Goal: Task Accomplishment & Management: Manage account settings

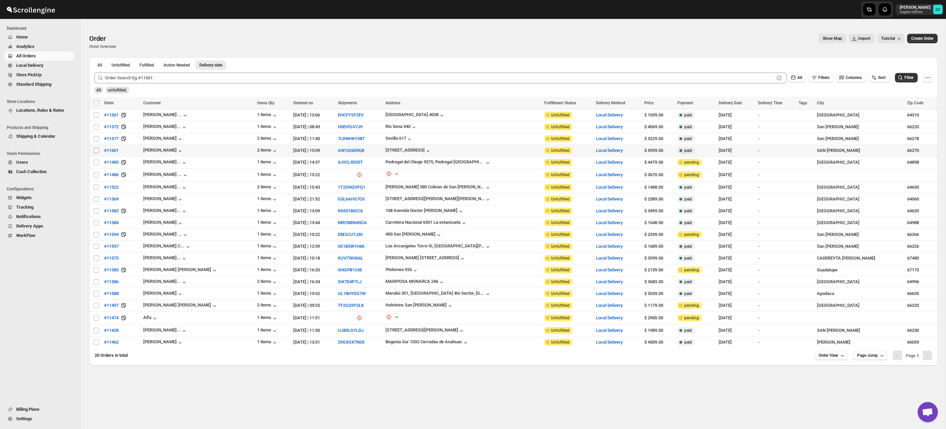
click at [94, 150] on input "Select order" at bounding box center [96, 150] width 5 height 5
checkbox input "true"
drag, startPoint x: 96, startPoint y: 139, endPoint x: 96, endPoint y: 130, distance: 8.5
click at [96, 139] on input "Select order" at bounding box center [96, 138] width 5 height 5
checkbox input "true"
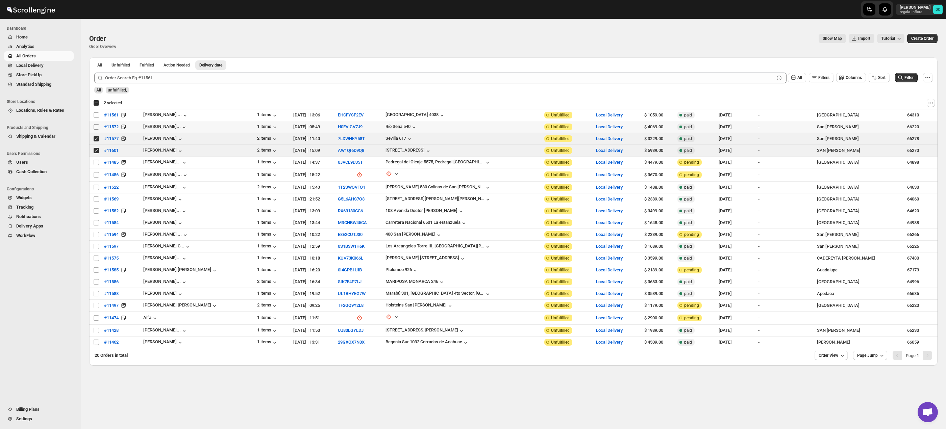
click at [97, 126] on input "Select order" at bounding box center [96, 126] width 5 height 5
checkbox input "true"
click at [96, 115] on input "Select order" at bounding box center [96, 114] width 5 height 5
checkbox input "true"
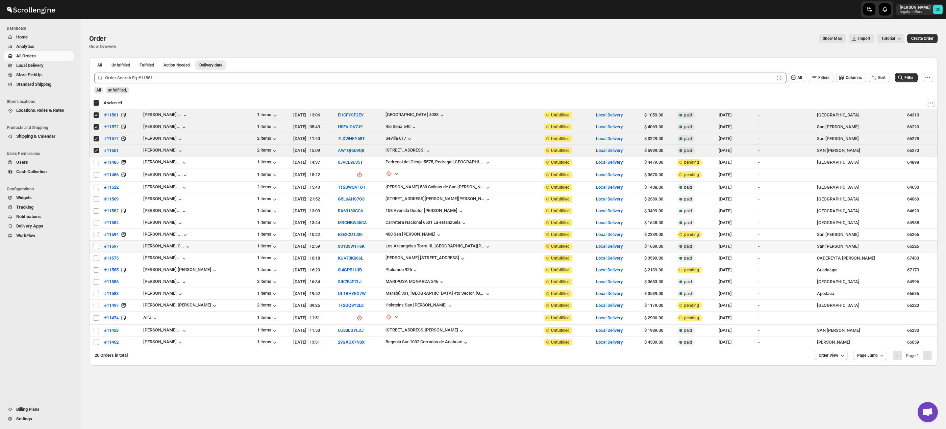
drag, startPoint x: 95, startPoint y: 247, endPoint x: 95, endPoint y: 233, distance: 13.9
click at [95, 245] on input "Select order" at bounding box center [96, 246] width 5 height 5
checkbox input "true"
drag, startPoint x: 95, startPoint y: 233, endPoint x: 95, endPoint y: 225, distance: 7.4
click at [95, 233] on input "Select order" at bounding box center [96, 234] width 5 height 5
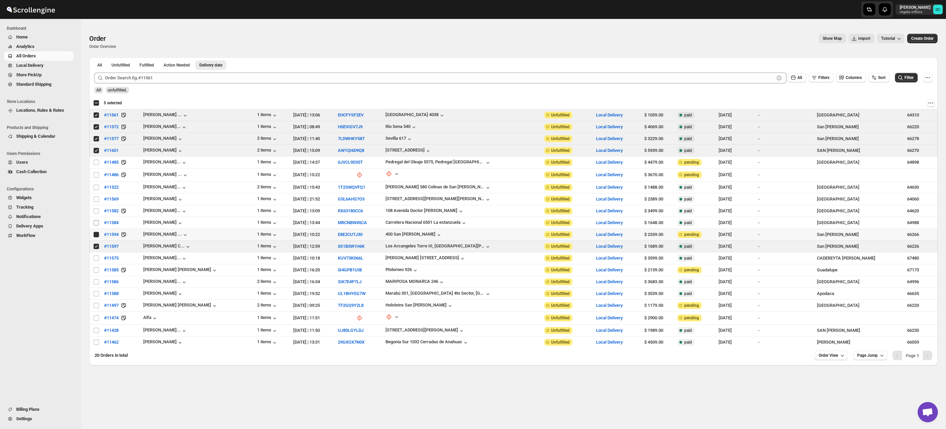
checkbox input "true"
click at [95, 220] on input "Select order" at bounding box center [96, 222] width 5 height 5
checkbox input "true"
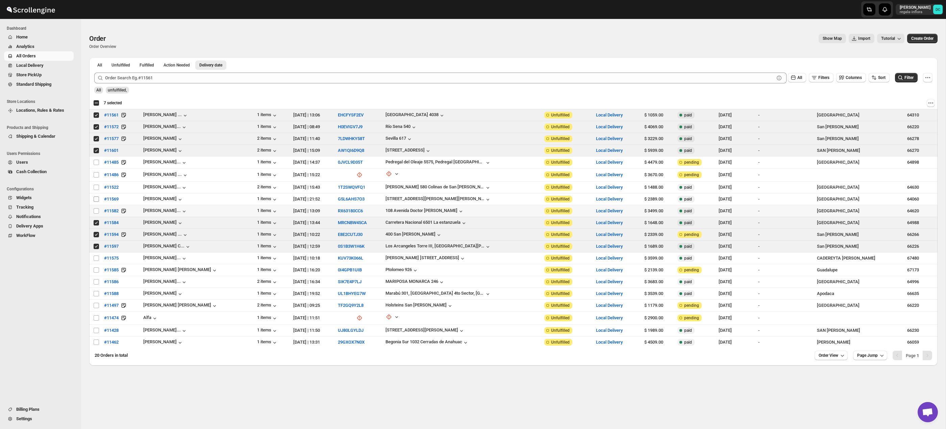
drag, startPoint x: 95, startPoint y: 210, endPoint x: 96, endPoint y: 202, distance: 8.6
click at [95, 210] on input "Select order" at bounding box center [96, 210] width 5 height 5
checkbox input "true"
drag, startPoint x: 97, startPoint y: 199, endPoint x: 96, endPoint y: 192, distance: 7.2
click at [97, 199] on input "Select order" at bounding box center [96, 199] width 5 height 5
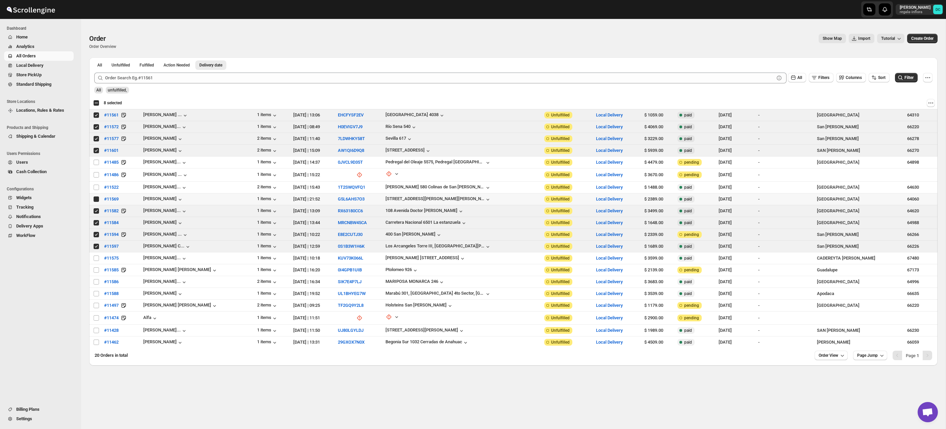
checkbox input "true"
click at [96, 186] on input "Select order" at bounding box center [96, 187] width 5 height 5
checkbox input "true"
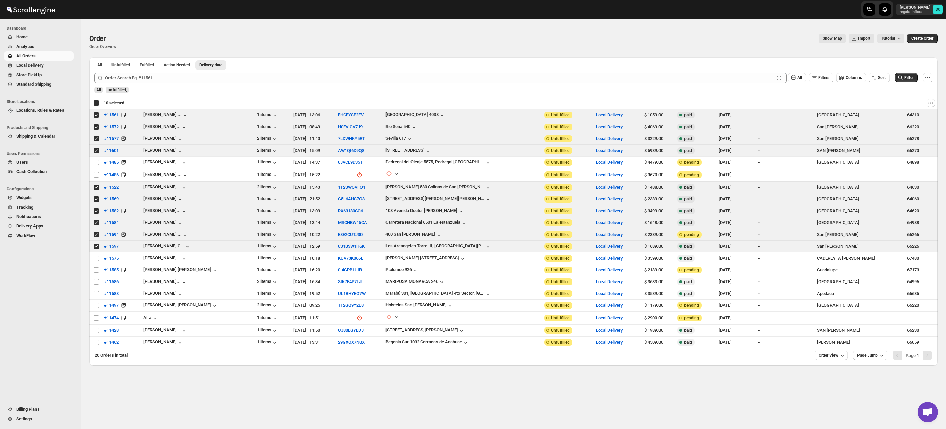
click at [47, 57] on span "All Orders" at bounding box center [44, 56] width 56 height 7
click at [31, 75] on span "Shipments" at bounding box center [36, 74] width 21 height 5
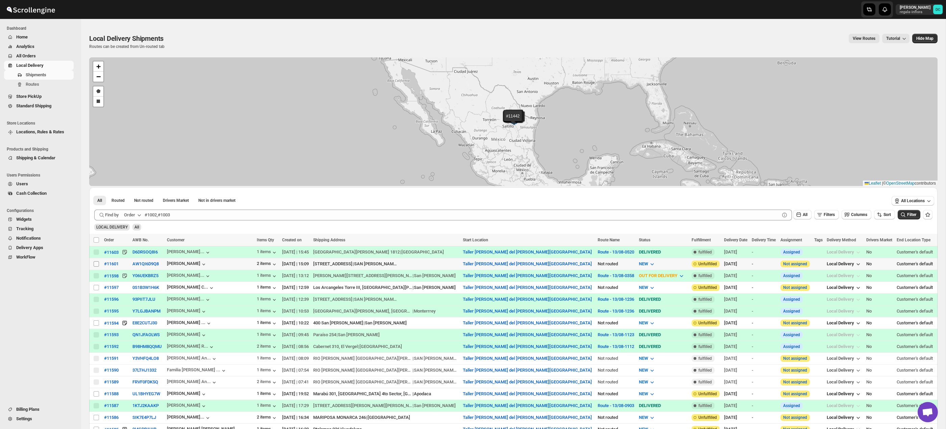
click at [98, 265] on input "Select shipment" at bounding box center [96, 263] width 5 height 5
checkbox input "true"
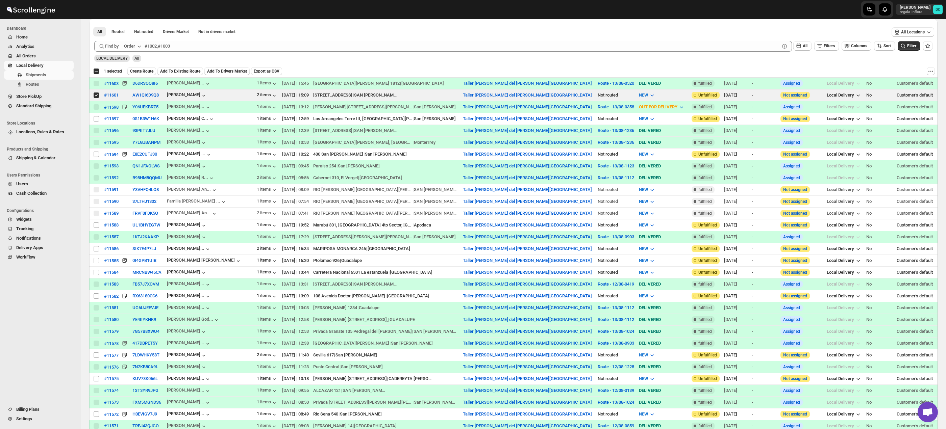
scroll to position [172, 0]
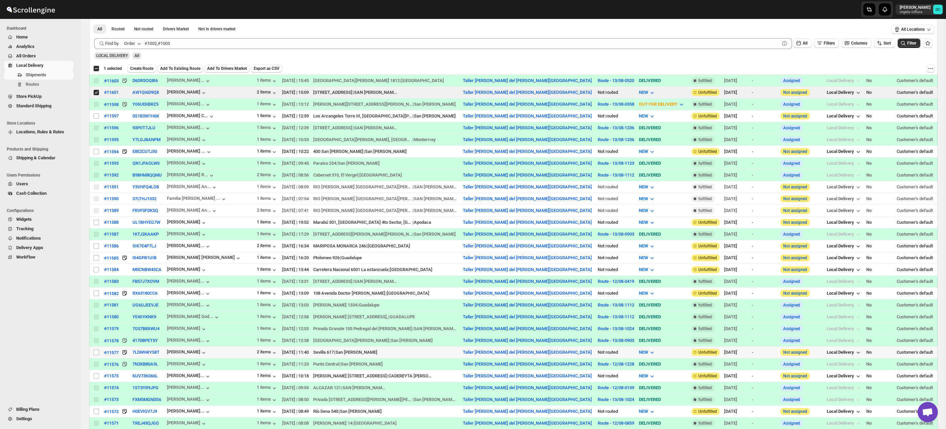
click at [95, 355] on input "Select shipment" at bounding box center [96, 352] width 5 height 5
checkbox input "true"
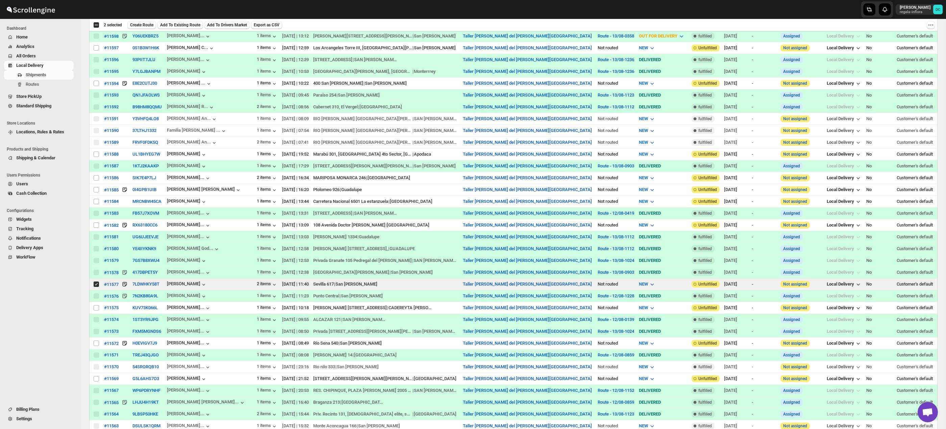
scroll to position [261, 0]
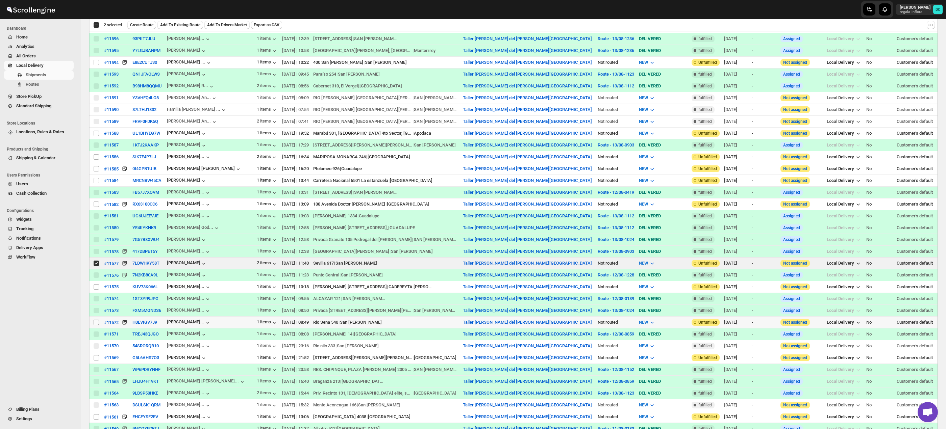
click at [97, 323] on input "Select shipment" at bounding box center [96, 322] width 5 height 5
checkbox input "true"
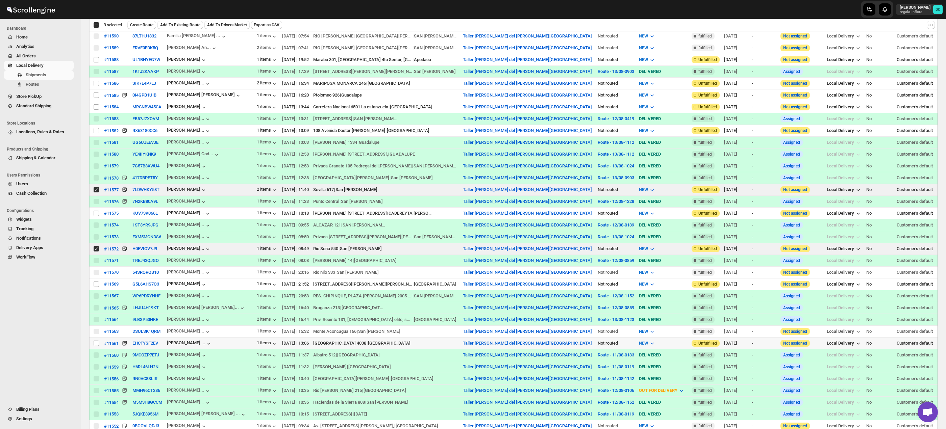
scroll to position [342, 0]
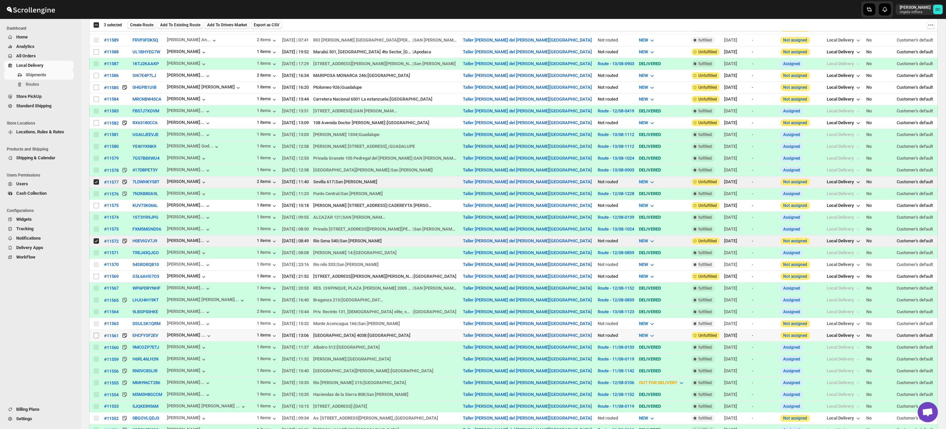
click at [94, 336] on input "Select shipment" at bounding box center [96, 335] width 5 height 5
checkbox input "true"
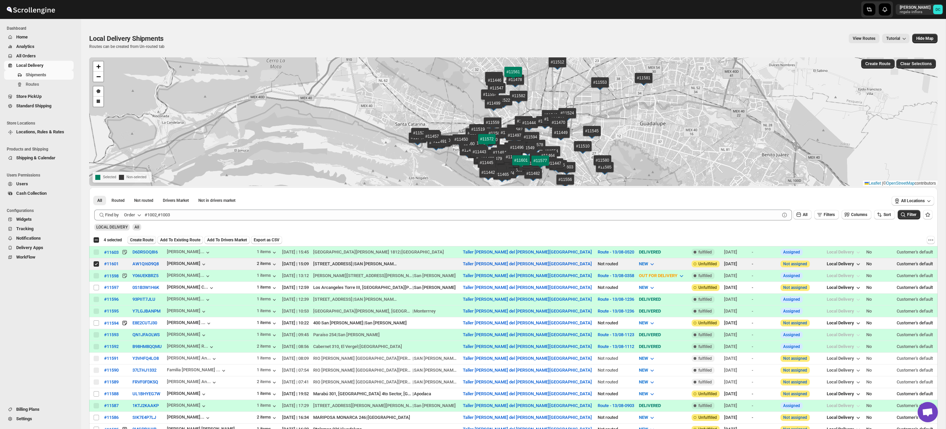
click at [147, 240] on span "Create Route" at bounding box center [141, 239] width 23 height 5
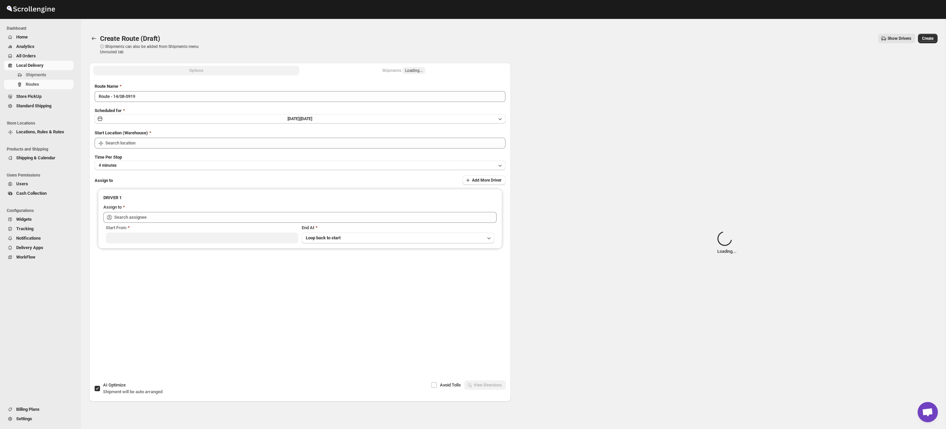
type input "Taller [PERSON_NAME] del [PERSON_NAME][GEOGRAPHIC_DATA]"
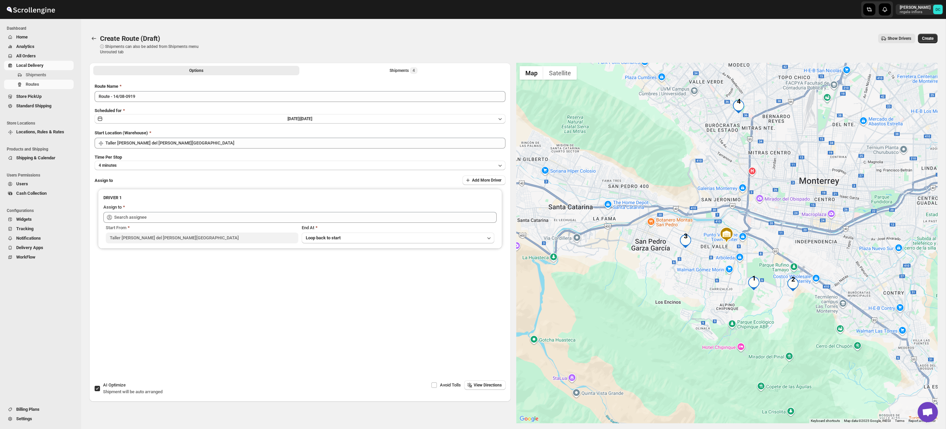
click at [401, 77] on div "Options Shipments 4 More views Options Shipments 4 More views" at bounding box center [300, 70] width 422 height 15
click at [392, 73] on div "Shipments 4" at bounding box center [404, 70] width 28 height 7
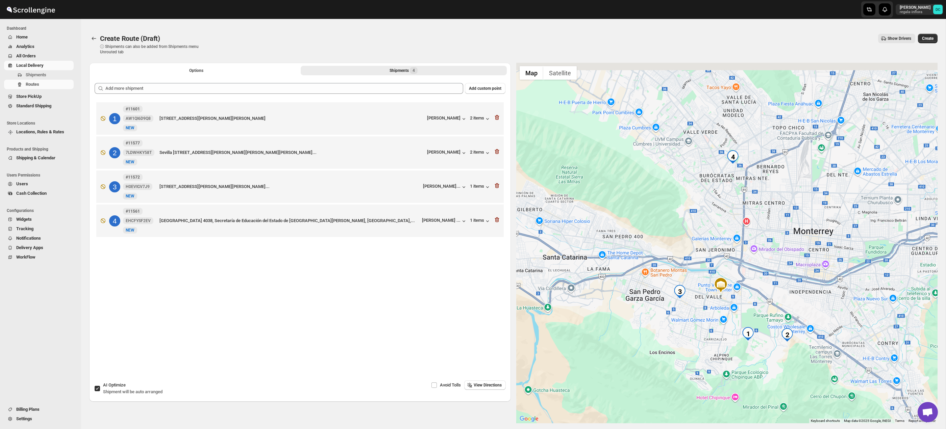
drag, startPoint x: 755, startPoint y: 203, endPoint x: 746, endPoint y: 302, distance: 100.1
click at [745, 302] on div at bounding box center [727, 243] width 422 height 361
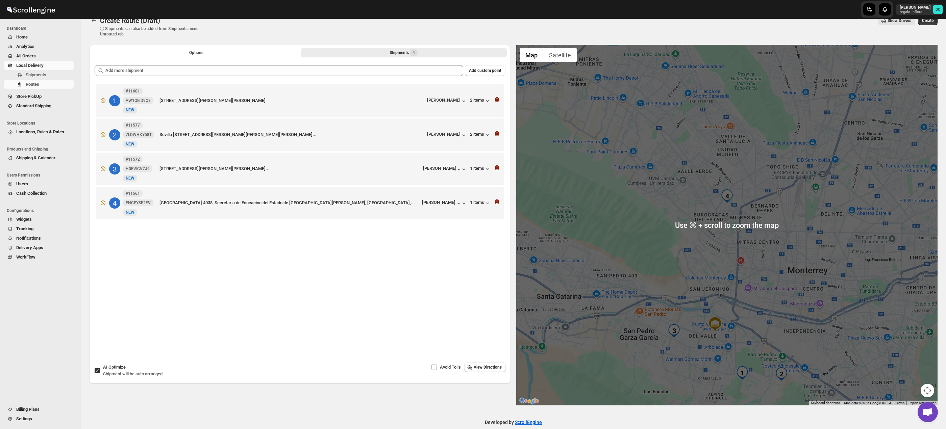
scroll to position [19, 0]
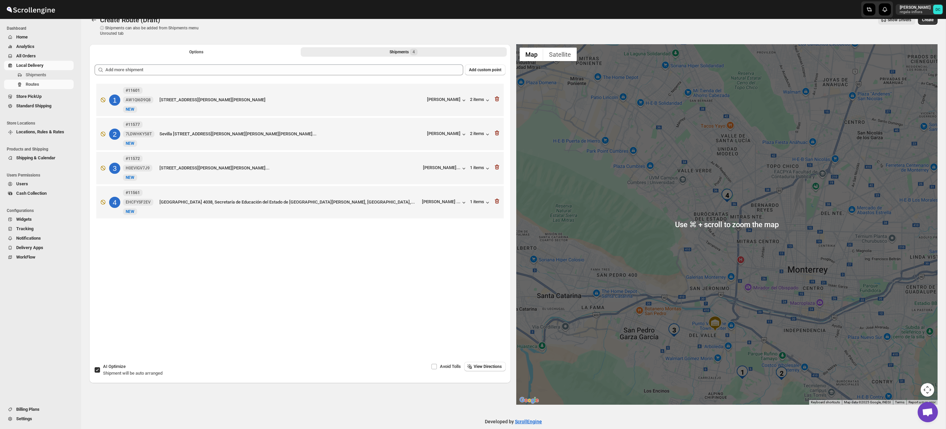
drag, startPoint x: 926, startPoint y: 383, endPoint x: 921, endPoint y: 370, distance: 14.0
click at [925, 383] on gmp-internal-camera-control at bounding box center [928, 390] width 14 height 14
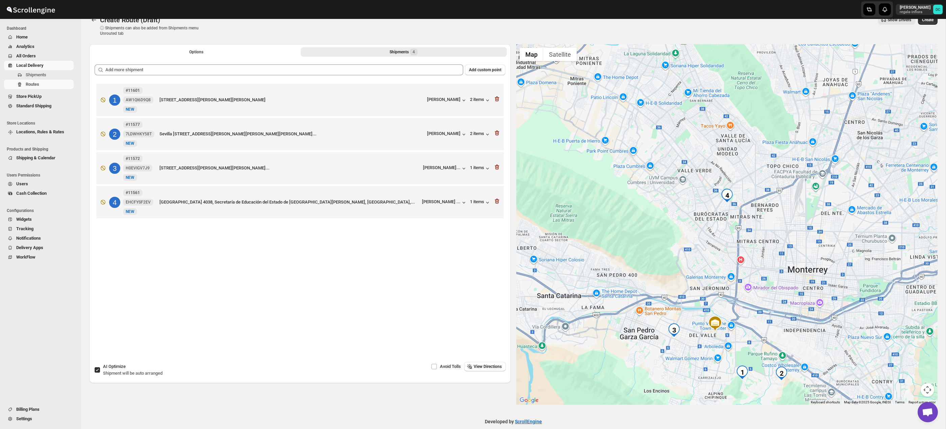
click at [929, 385] on button "Map camera controls" at bounding box center [928, 390] width 14 height 14
click at [913, 356] on button "Zoom in" at bounding box center [911, 357] width 14 height 14
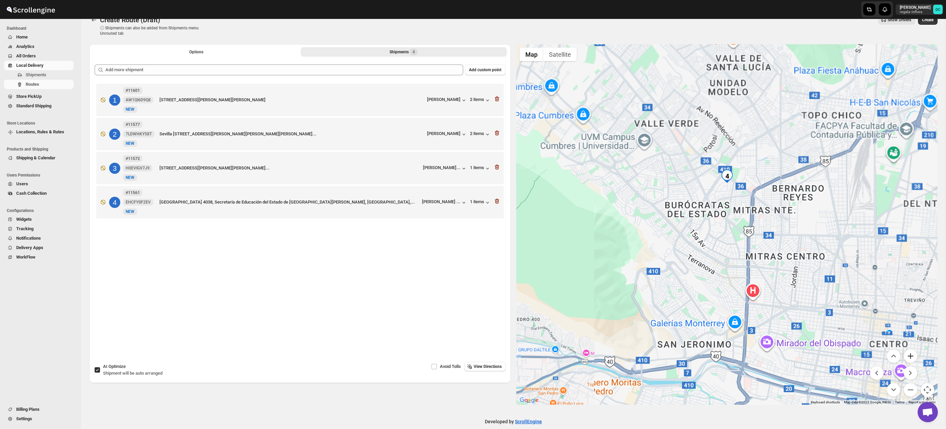
click at [913, 356] on button "Zoom in" at bounding box center [911, 357] width 14 height 14
click at [913, 355] on button "Zoom in" at bounding box center [911, 357] width 14 height 14
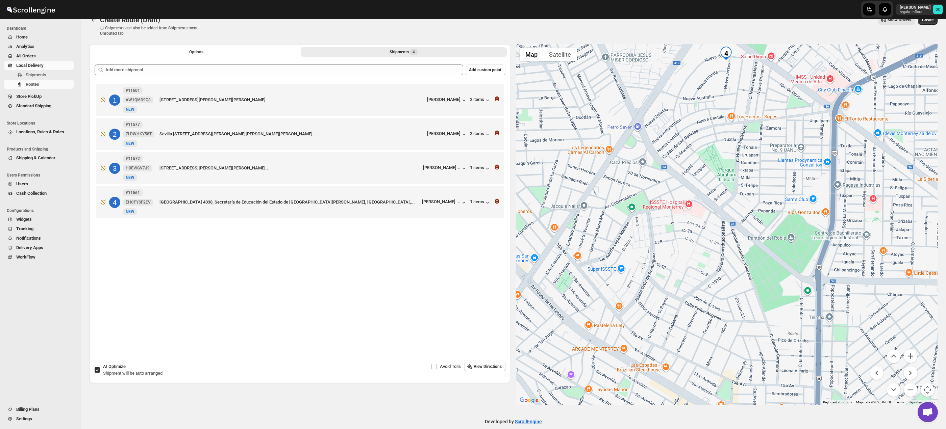
drag, startPoint x: 726, startPoint y: 161, endPoint x: 717, endPoint y: 216, distance: 55.8
click at [709, 249] on div at bounding box center [727, 224] width 422 height 361
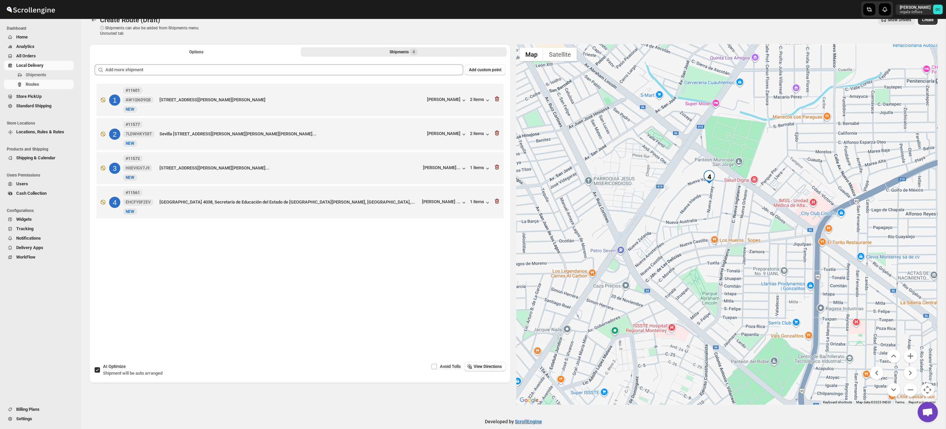
drag, startPoint x: 718, startPoint y: 224, endPoint x: 724, endPoint y: 258, distance: 35.0
click at [719, 254] on div at bounding box center [727, 224] width 422 height 361
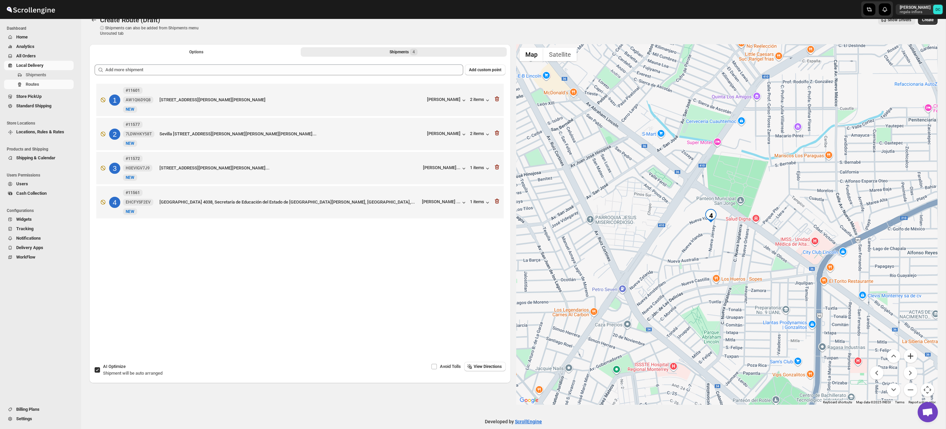
click at [908, 357] on button "Zoom in" at bounding box center [911, 357] width 14 height 14
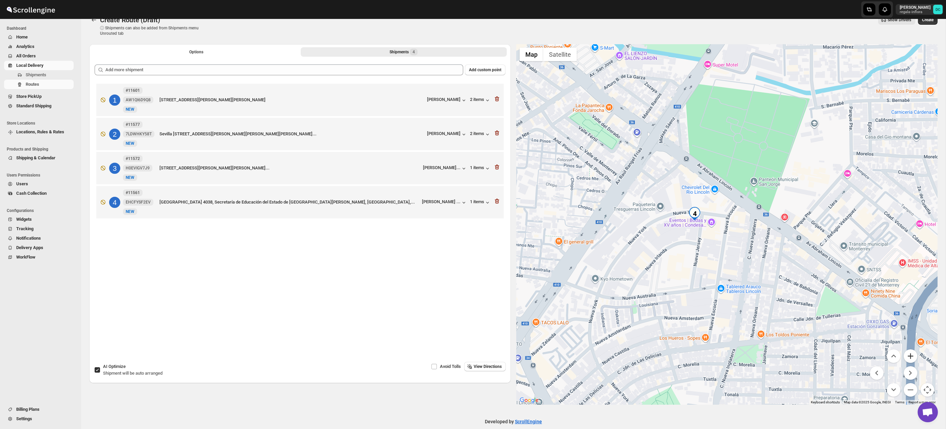
click at [915, 358] on button "Zoom in" at bounding box center [911, 357] width 14 height 14
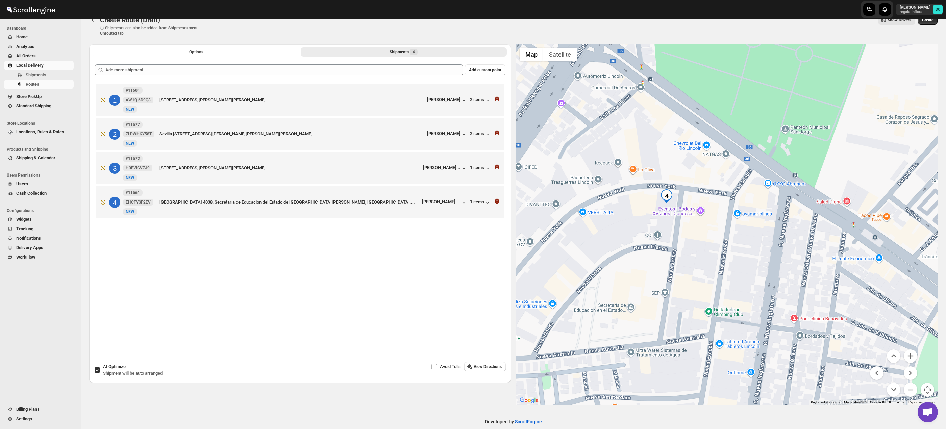
drag, startPoint x: 683, startPoint y: 333, endPoint x: 690, endPoint y: 288, distance: 46.1
click at [690, 288] on div at bounding box center [727, 224] width 422 height 361
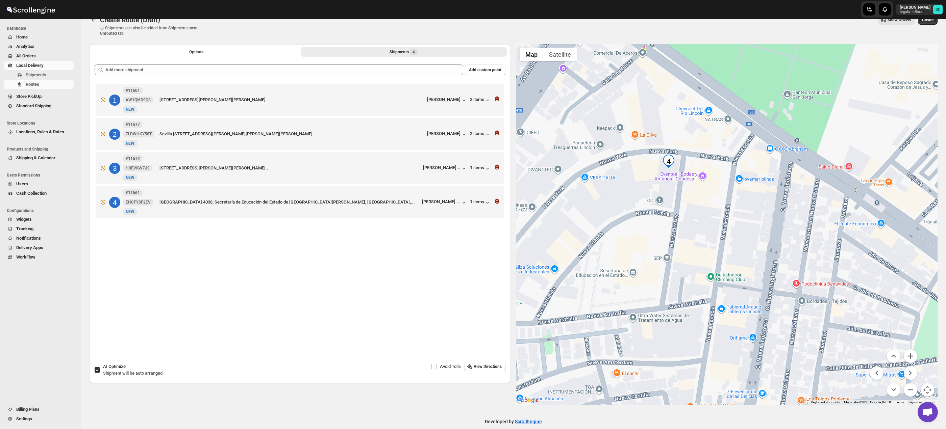
click at [916, 392] on button "Zoom out" at bounding box center [911, 390] width 14 height 14
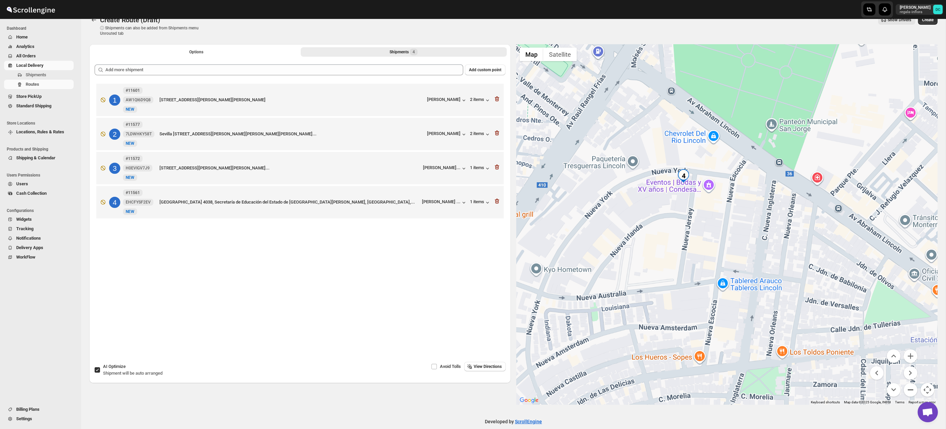
click at [916, 392] on button "Zoom out" at bounding box center [911, 390] width 14 height 14
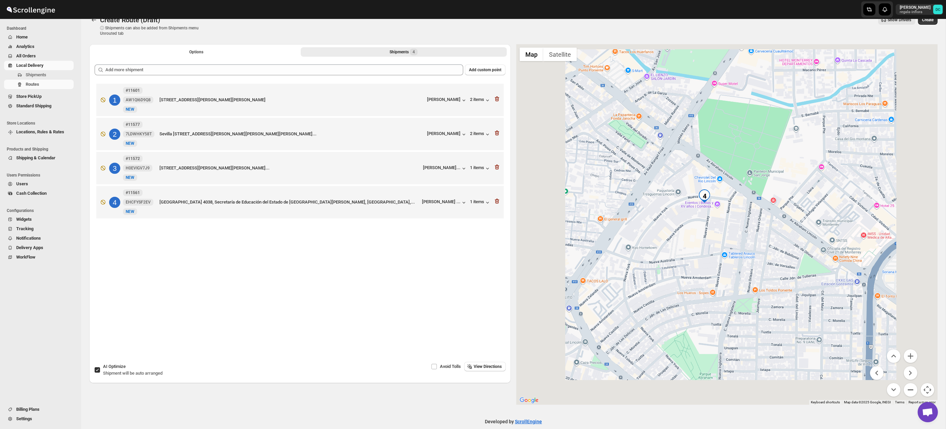
click at [915, 391] on button "Zoom out" at bounding box center [911, 390] width 14 height 14
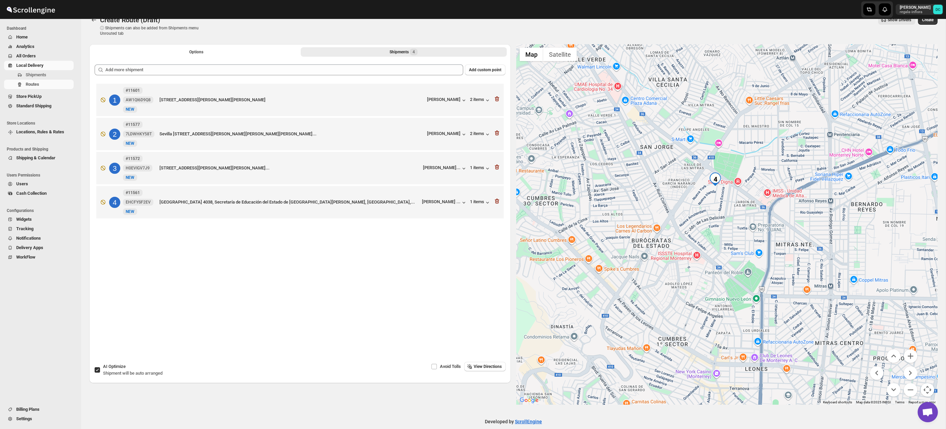
drag, startPoint x: 824, startPoint y: 315, endPoint x: 819, endPoint y: 280, distance: 35.2
click at [819, 280] on div at bounding box center [727, 224] width 422 height 361
drag, startPoint x: 813, startPoint y: 296, endPoint x: 802, endPoint y: 226, distance: 70.8
click at [802, 228] on div at bounding box center [727, 224] width 422 height 361
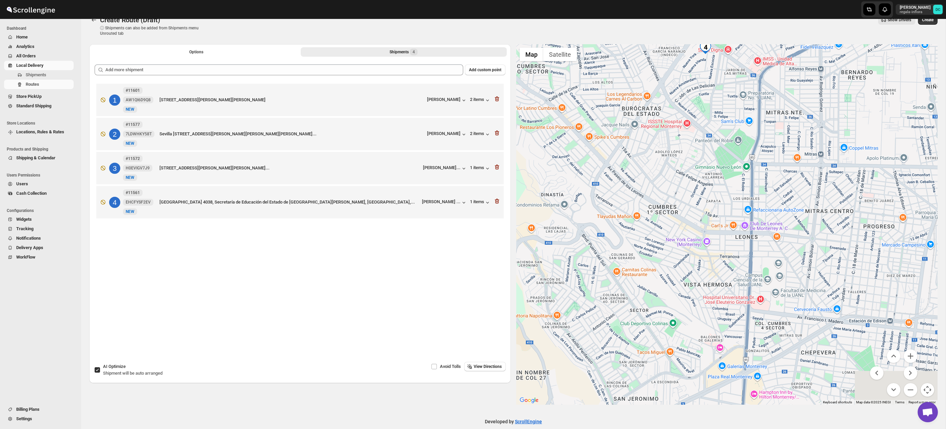
drag, startPoint x: 791, startPoint y: 268, endPoint x: 792, endPoint y: 241, distance: 27.4
click at [792, 241] on div at bounding box center [727, 224] width 422 height 361
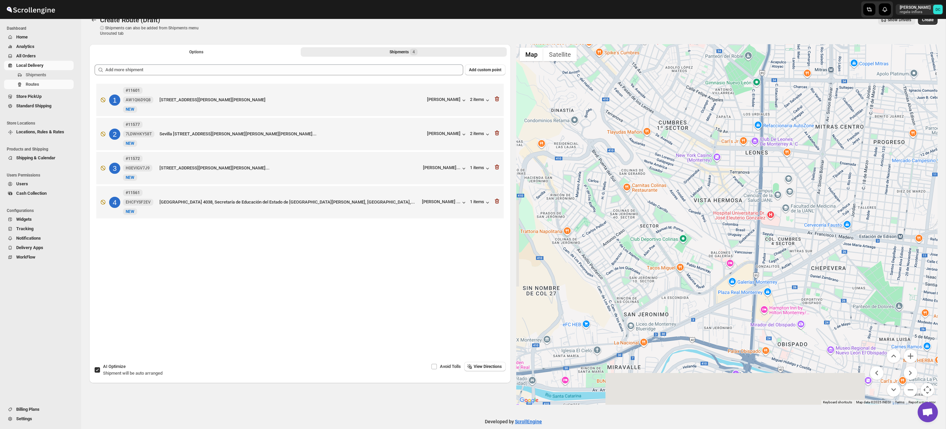
drag, startPoint x: 799, startPoint y: 253, endPoint x: 799, endPoint y: 274, distance: 20.9
click at [802, 237] on div at bounding box center [727, 224] width 422 height 361
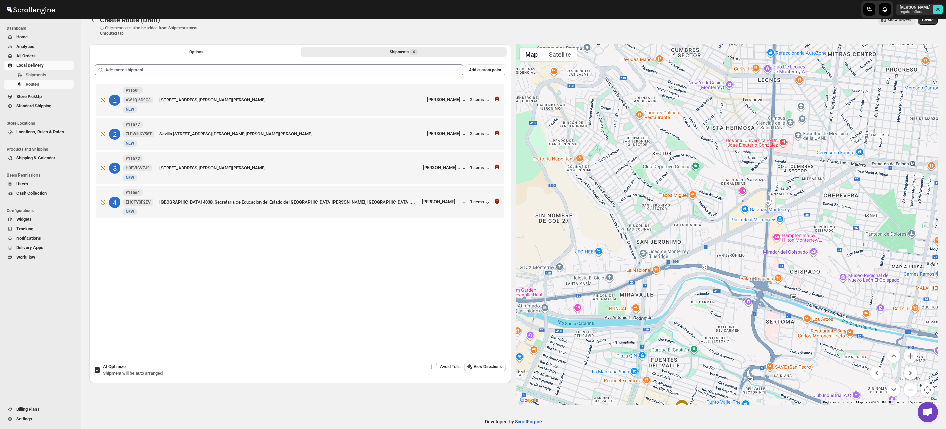
drag, startPoint x: 783, startPoint y: 347, endPoint x: 795, endPoint y: 270, distance: 77.9
click at [795, 270] on div at bounding box center [727, 224] width 422 height 361
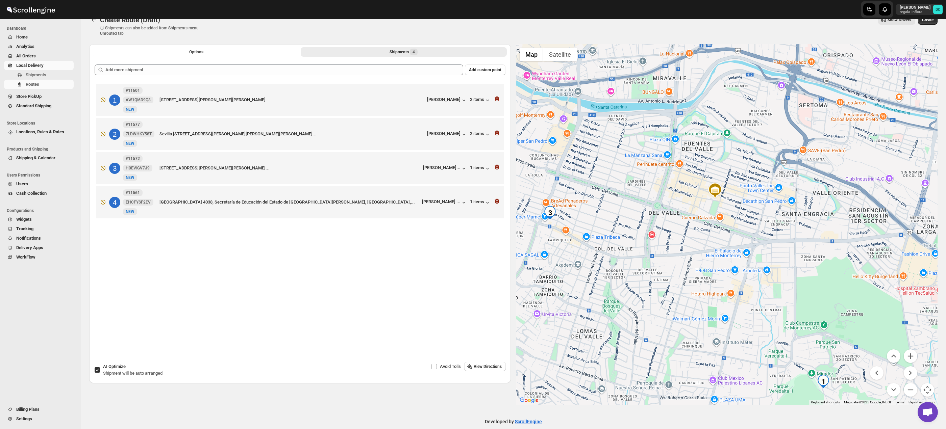
drag, startPoint x: 789, startPoint y: 315, endPoint x: 788, endPoint y: 299, distance: 15.6
click at [795, 268] on div at bounding box center [727, 224] width 422 height 361
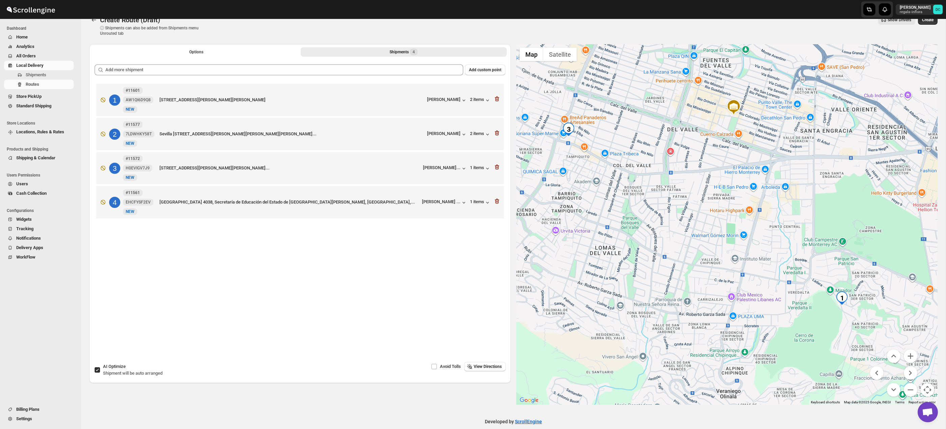
drag, startPoint x: 779, startPoint y: 333, endPoint x: 793, endPoint y: 290, distance: 45.9
click at [793, 290] on div at bounding box center [727, 224] width 422 height 361
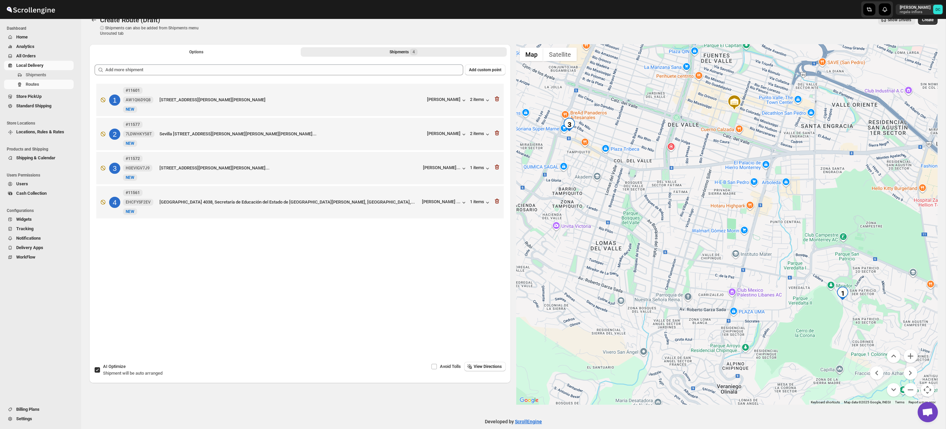
drag, startPoint x: 793, startPoint y: 340, endPoint x: 704, endPoint y: 321, distance: 90.4
click at [703, 321] on div at bounding box center [727, 224] width 422 height 361
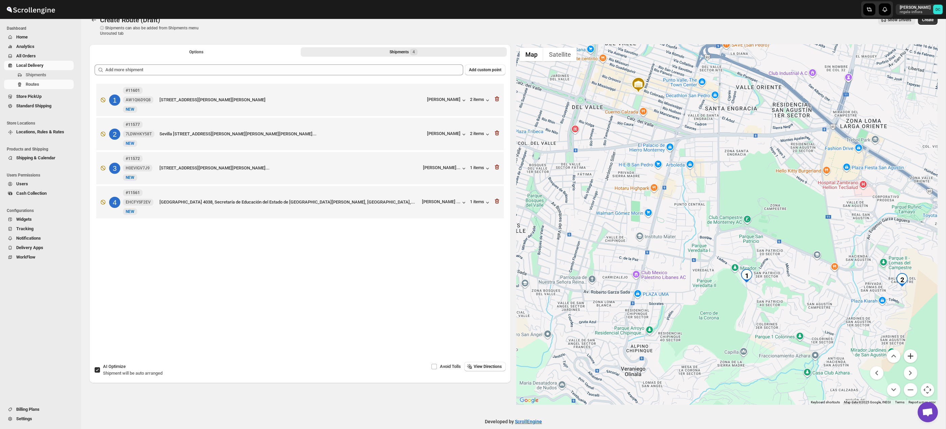
click at [911, 354] on button "Zoom in" at bounding box center [911, 357] width 14 height 14
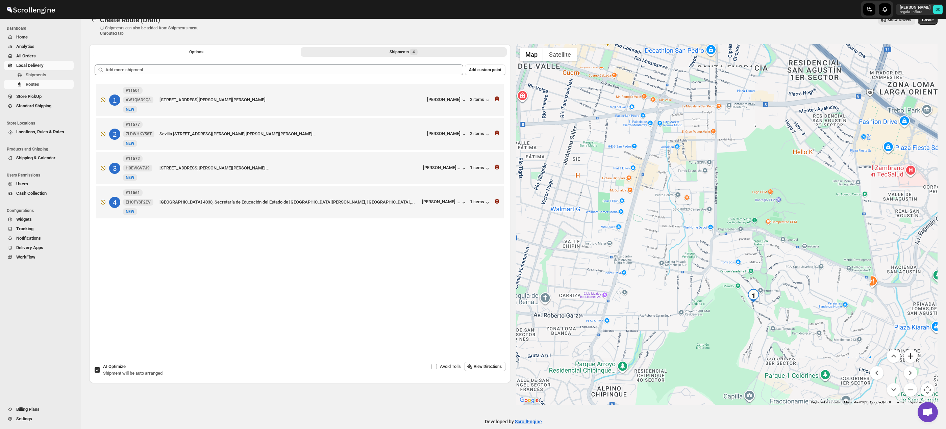
click at [911, 354] on button "Zoom in" at bounding box center [911, 357] width 14 height 14
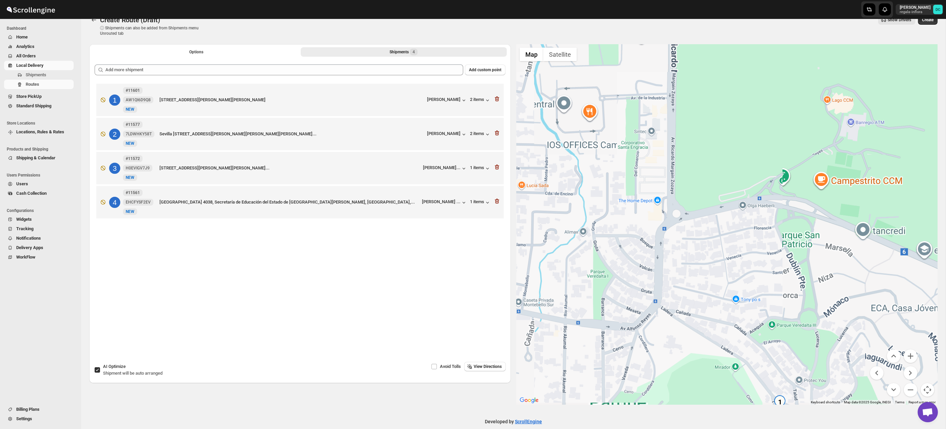
drag, startPoint x: 820, startPoint y: 270, endPoint x: 736, endPoint y: 124, distance: 167.7
click at [736, 124] on div at bounding box center [727, 224] width 422 height 361
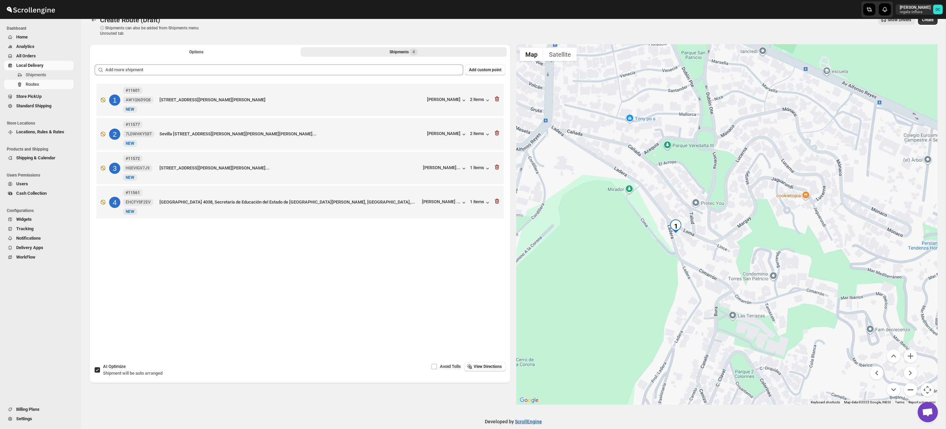
click at [916, 390] on button "Zoom out" at bounding box center [911, 390] width 14 height 14
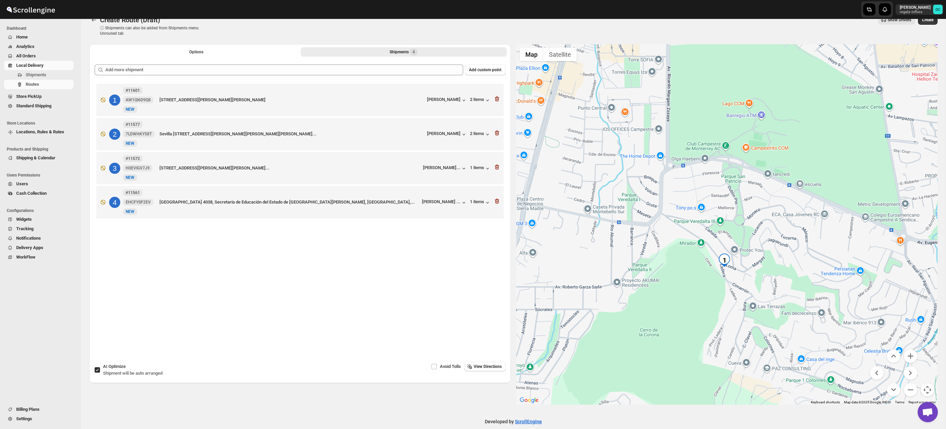
drag, startPoint x: 563, startPoint y: 161, endPoint x: 594, endPoint y: 209, distance: 57.3
click at [594, 209] on div at bounding box center [727, 224] width 422 height 361
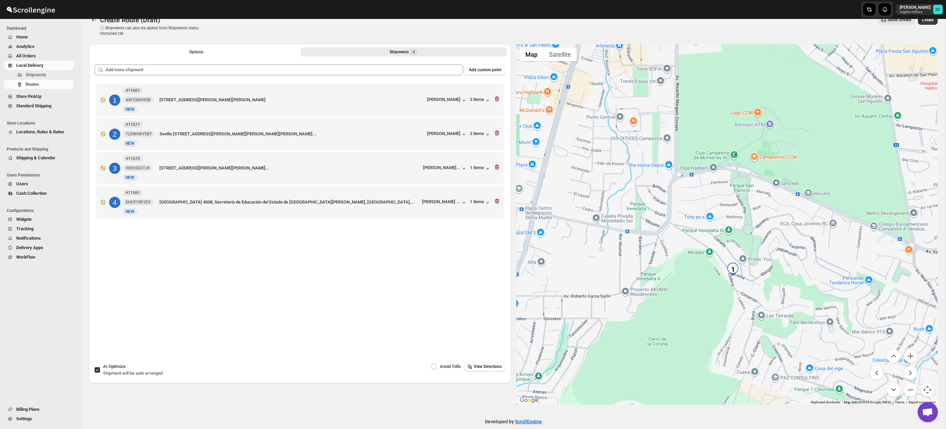
drag, startPoint x: 567, startPoint y: 169, endPoint x: 601, endPoint y: 198, distance: 44.8
click at [604, 200] on div at bounding box center [727, 224] width 422 height 361
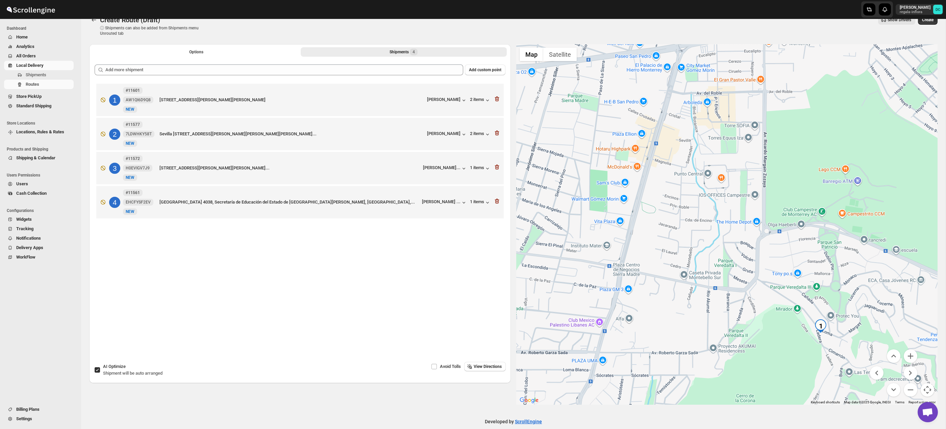
drag, startPoint x: 638, startPoint y: 256, endPoint x: 687, endPoint y: 273, distance: 51.0
click at [707, 290] on div at bounding box center [727, 224] width 422 height 361
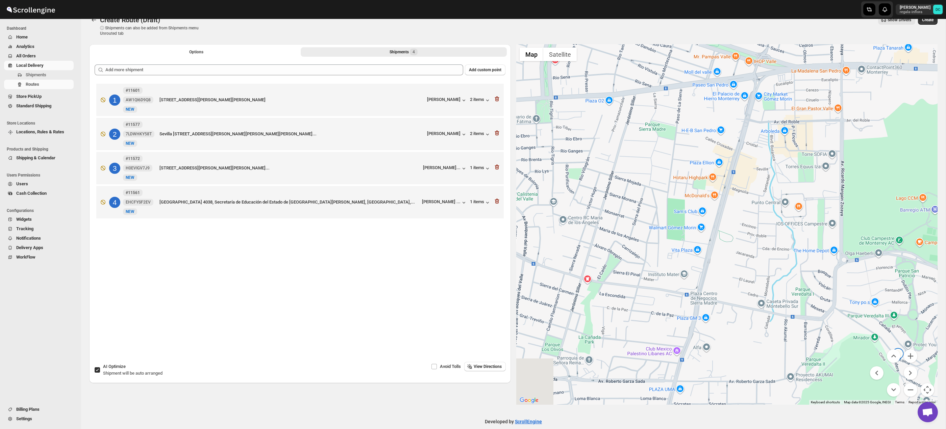
drag, startPoint x: 624, startPoint y: 235, endPoint x: 676, endPoint y: 248, distance: 53.6
click at [676, 248] on div at bounding box center [727, 224] width 422 height 361
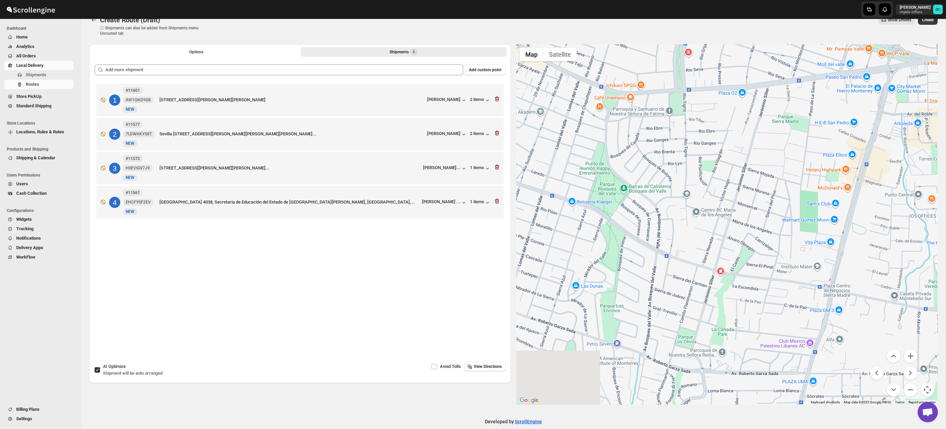
drag, startPoint x: 694, startPoint y: 300, endPoint x: 828, endPoint y: 286, distance: 135.2
click at [831, 286] on div at bounding box center [727, 224] width 422 height 361
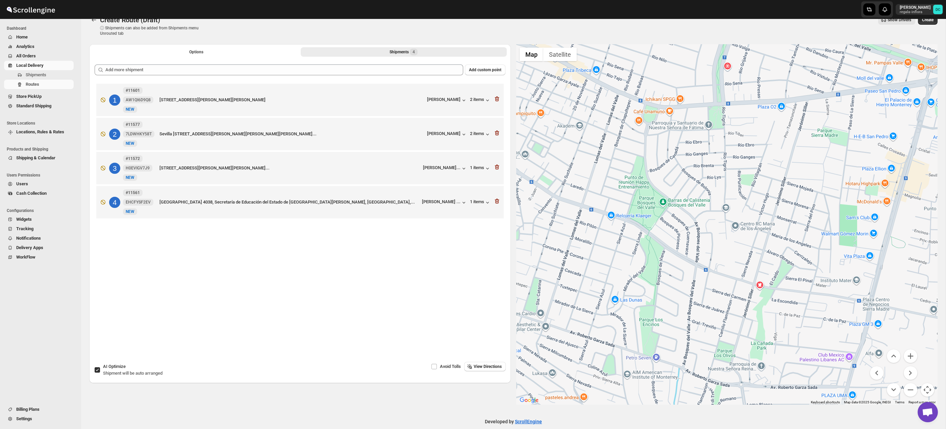
drag, startPoint x: 761, startPoint y: 246, endPoint x: 725, endPoint y: 272, distance: 44.2
click at [712, 309] on div at bounding box center [727, 224] width 422 height 361
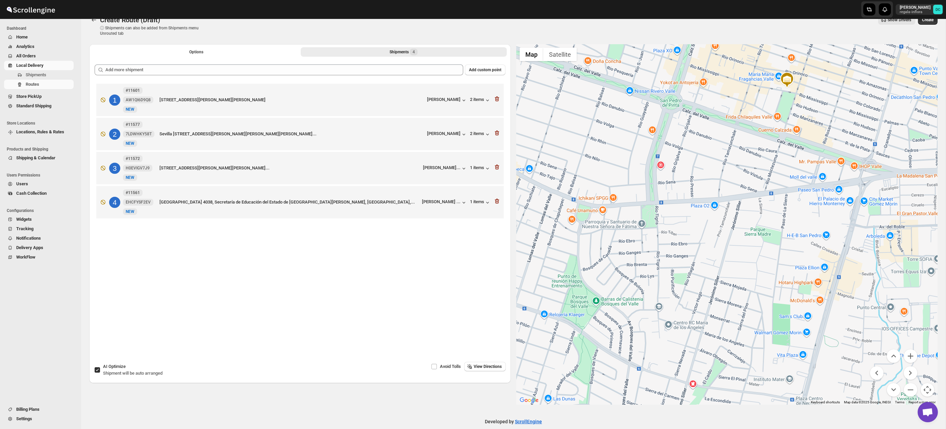
drag, startPoint x: 732, startPoint y: 247, endPoint x: 713, endPoint y: 285, distance: 42.8
click at [712, 285] on div at bounding box center [727, 224] width 422 height 361
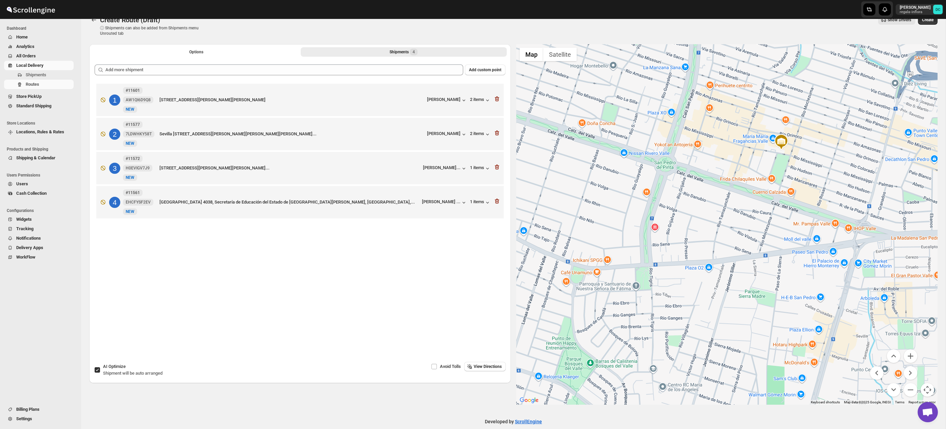
drag, startPoint x: 744, startPoint y: 210, endPoint x: 748, endPoint y: 282, distance: 72.1
click at [750, 299] on div at bounding box center [727, 224] width 422 height 361
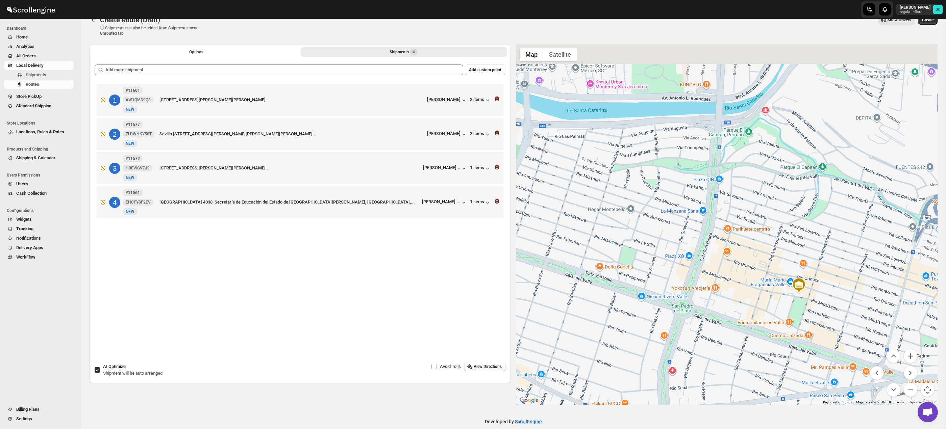
drag, startPoint x: 746, startPoint y: 248, endPoint x: 845, endPoint y: 261, distance: 100.1
click at [866, 263] on div at bounding box center [727, 224] width 422 height 361
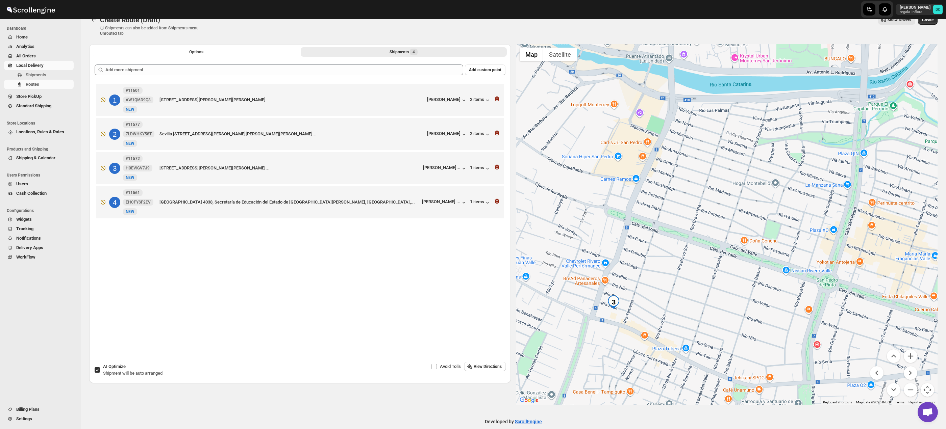
drag, startPoint x: 705, startPoint y: 262, endPoint x: 728, endPoint y: 254, distance: 23.5
click at [745, 242] on div at bounding box center [727, 224] width 422 height 361
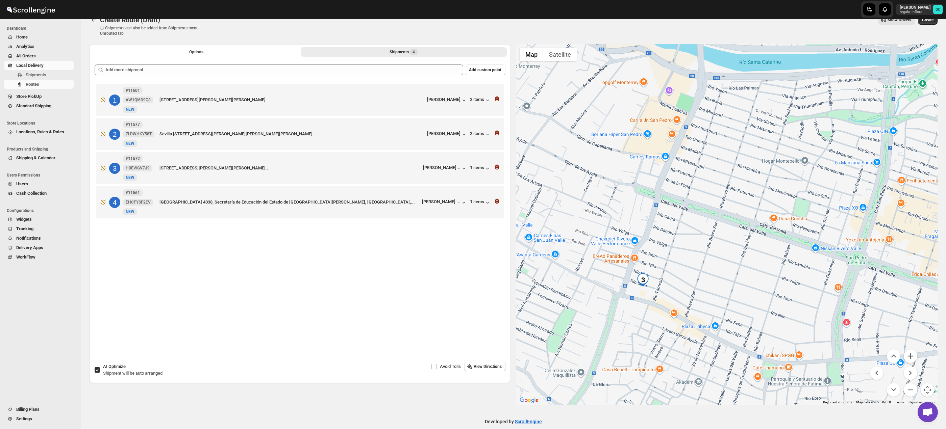
drag, startPoint x: 702, startPoint y: 279, endPoint x: 722, endPoint y: 257, distance: 29.7
click at [722, 257] on div at bounding box center [727, 224] width 422 height 361
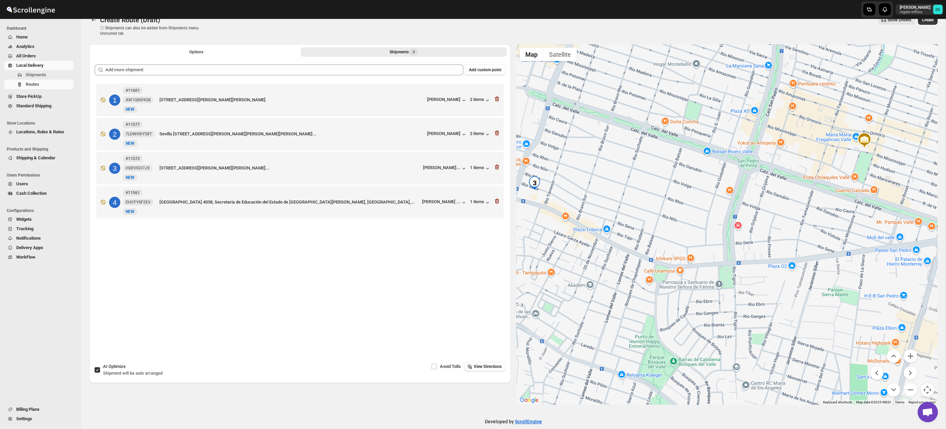
drag, startPoint x: 779, startPoint y: 299, endPoint x: 680, endPoint y: 228, distance: 121.8
click at [680, 228] on div at bounding box center [727, 224] width 422 height 361
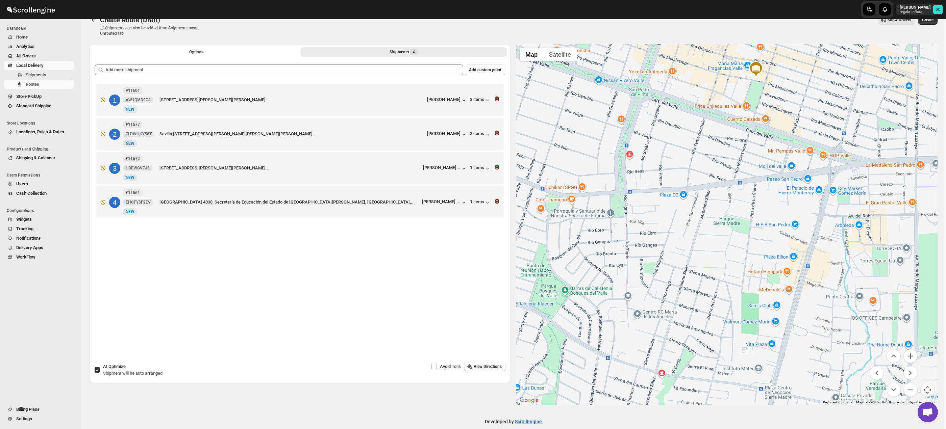
drag, startPoint x: 708, startPoint y: 224, endPoint x: 633, endPoint y: 214, distance: 75.6
click at [634, 215] on div at bounding box center [727, 224] width 422 height 361
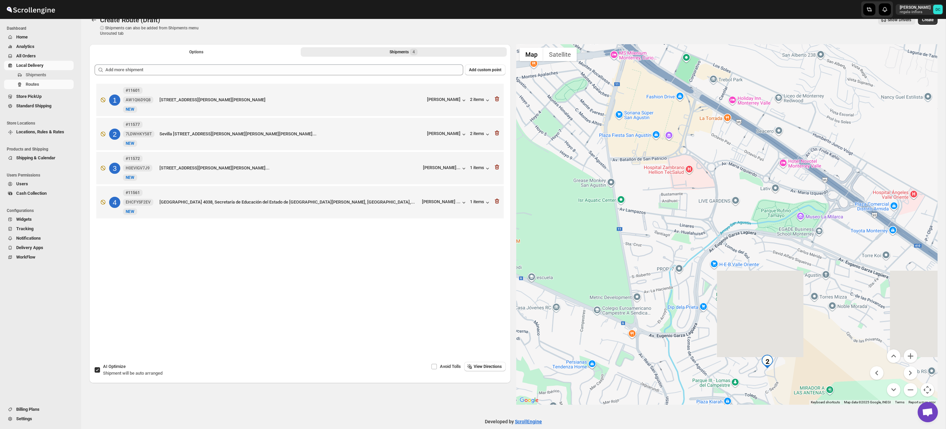
drag, startPoint x: 742, startPoint y: 234, endPoint x: 603, endPoint y: 164, distance: 155.5
click at [662, 197] on div at bounding box center [727, 224] width 422 height 361
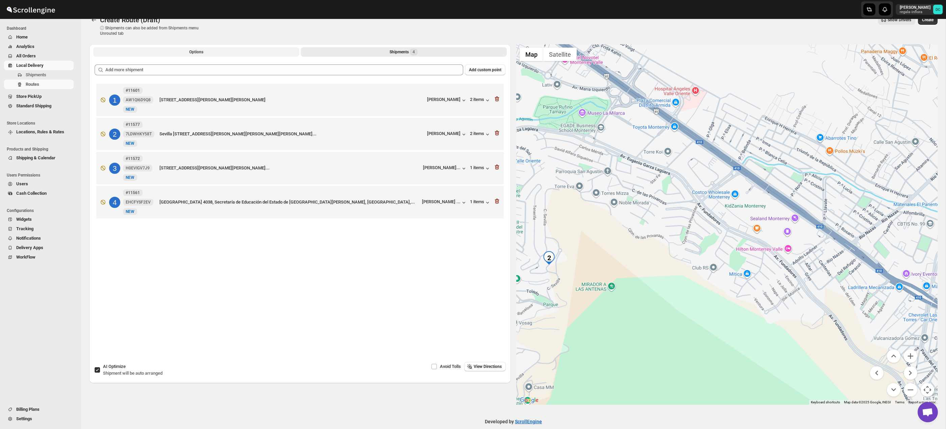
click at [151, 55] on button "Options" at bounding box center [196, 51] width 206 height 9
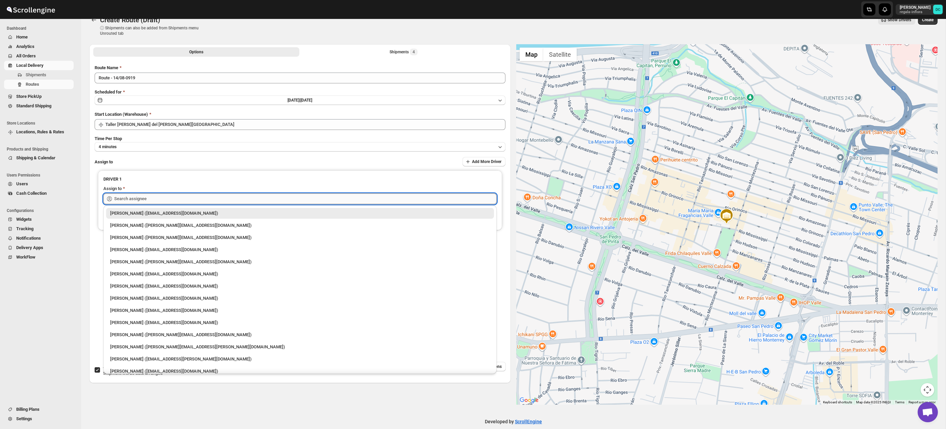
click at [208, 201] on input "text" at bounding box center [305, 199] width 382 height 11
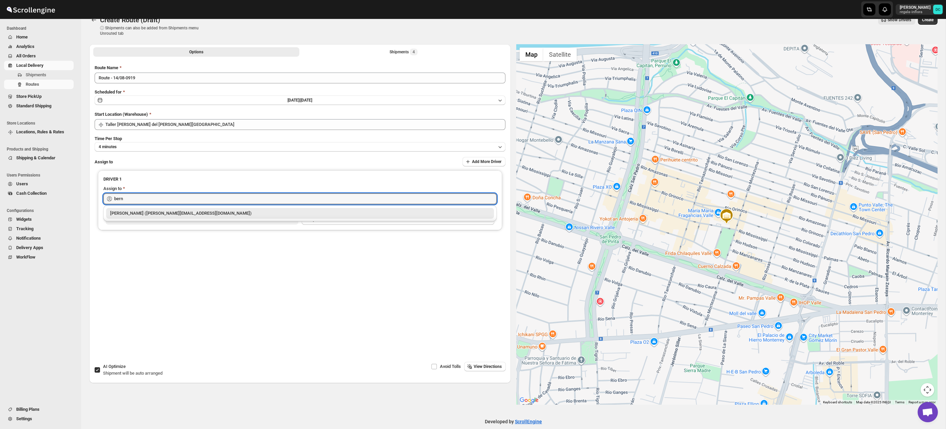
click at [205, 213] on div "[PERSON_NAME] ([PERSON_NAME][EMAIL_ADDRESS][DOMAIN_NAME])" at bounding box center [300, 213] width 380 height 7
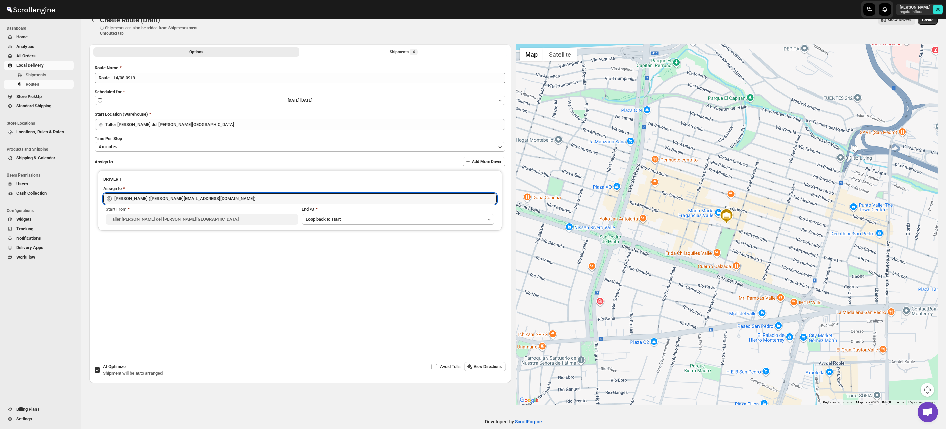
scroll to position [0, 0]
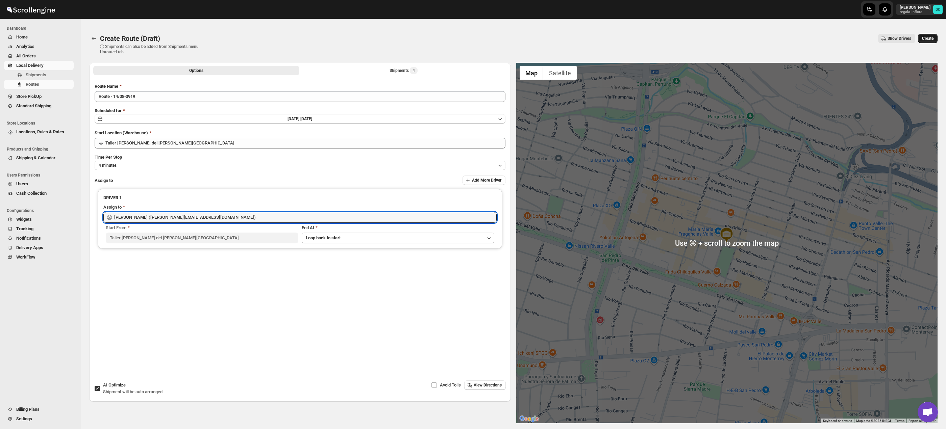
type input "[PERSON_NAME] ([PERSON_NAME][EMAIL_ADDRESS][DOMAIN_NAME])"
click at [923, 40] on span "Create" at bounding box center [927, 38] width 11 height 5
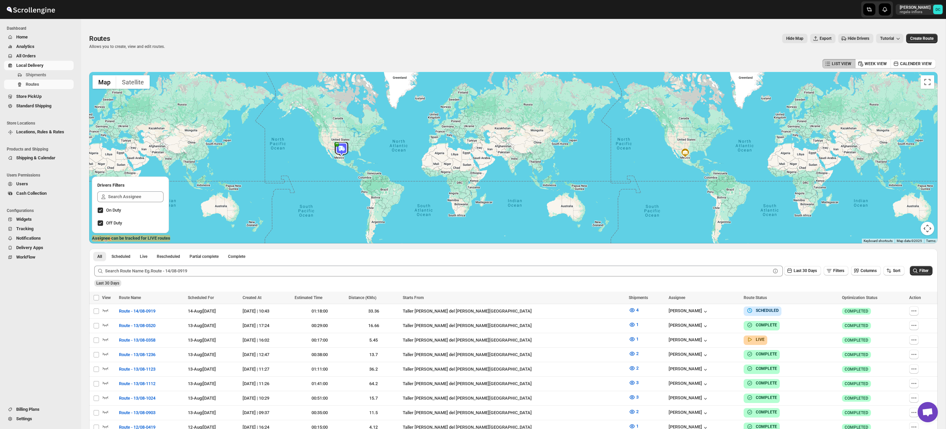
click at [43, 55] on span "All Orders" at bounding box center [44, 56] width 56 height 7
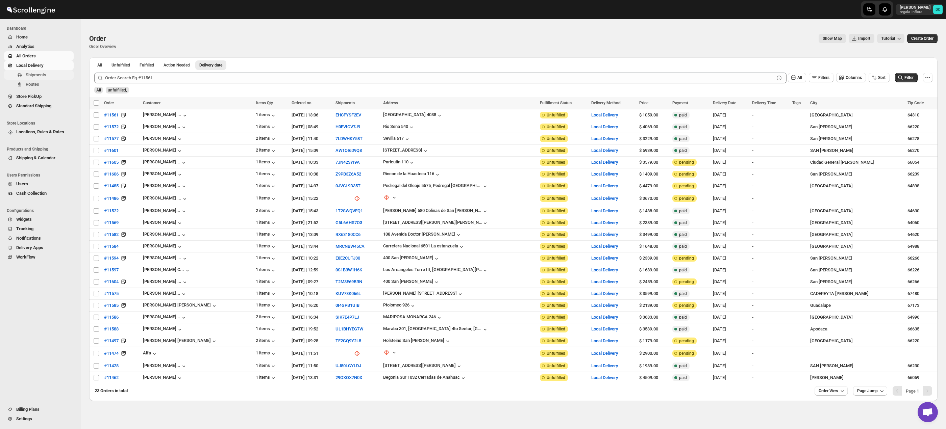
click at [40, 74] on span "Shipments" at bounding box center [36, 74] width 21 height 5
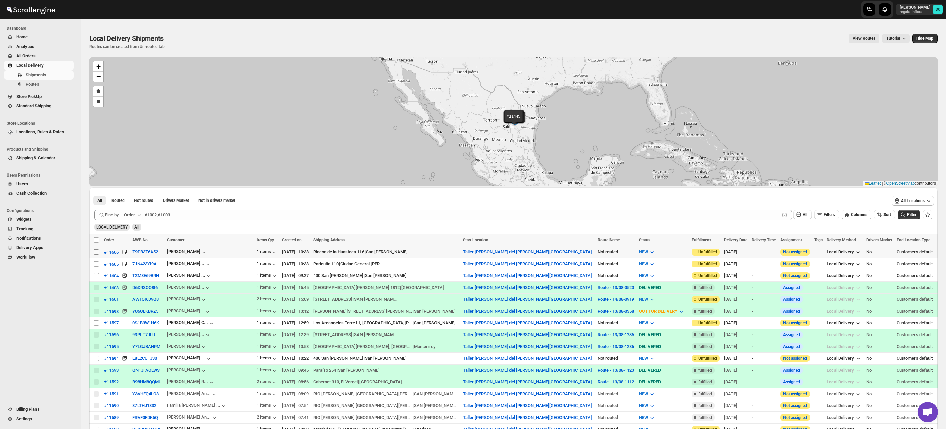
click at [97, 253] on input "Select shipment" at bounding box center [96, 252] width 5 height 5
checkbox input "true"
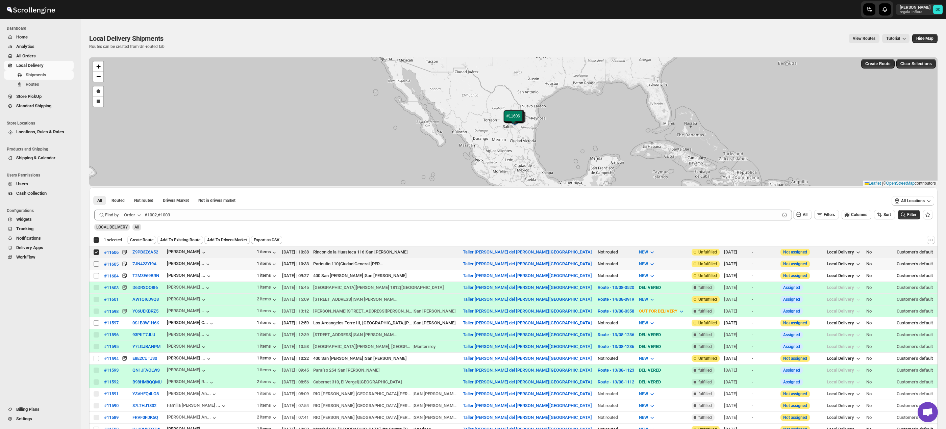
click at [97, 264] on input "Select shipment" at bounding box center [96, 263] width 5 height 5
checkbox input "true"
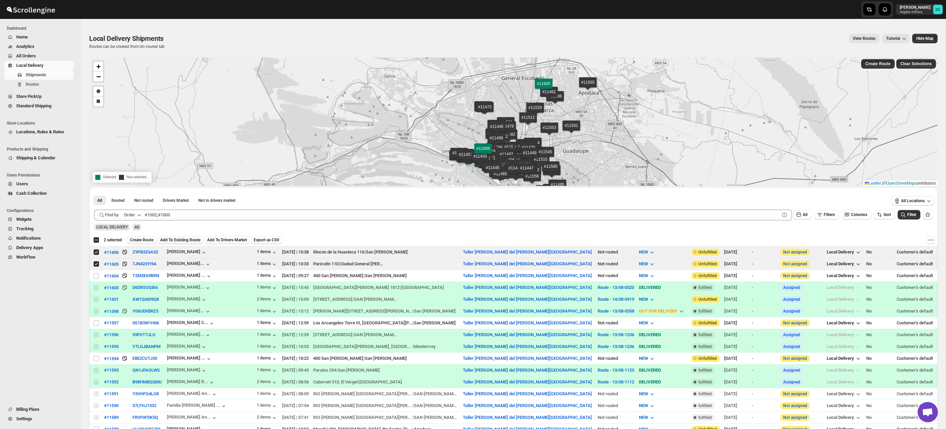
click at [198, 241] on span "Add To Existing Route" at bounding box center [180, 239] width 40 height 5
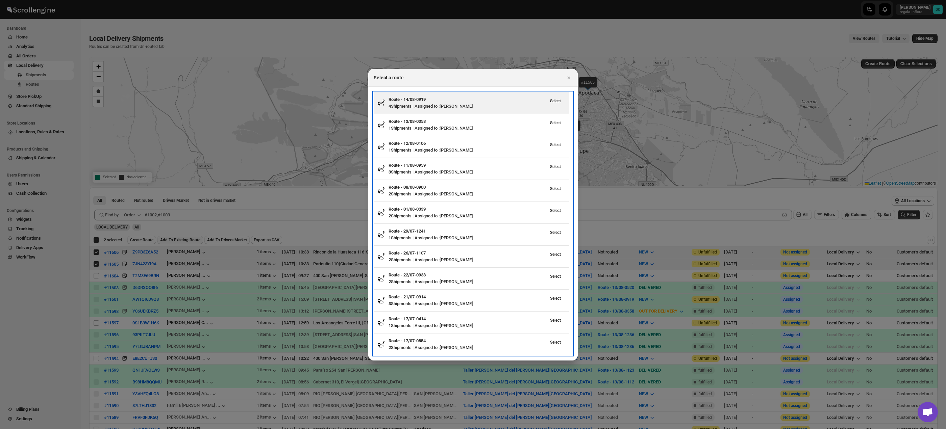
click at [456, 105] on div "4 Shipments | Assigned to : [PERSON_NAME]" at bounding box center [466, 106] width 157 height 7
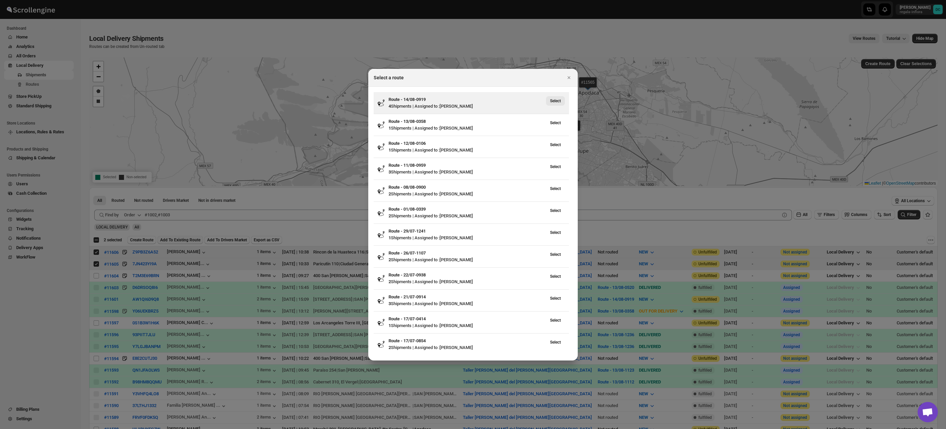
click at [554, 102] on span "Select" at bounding box center [555, 100] width 11 height 5
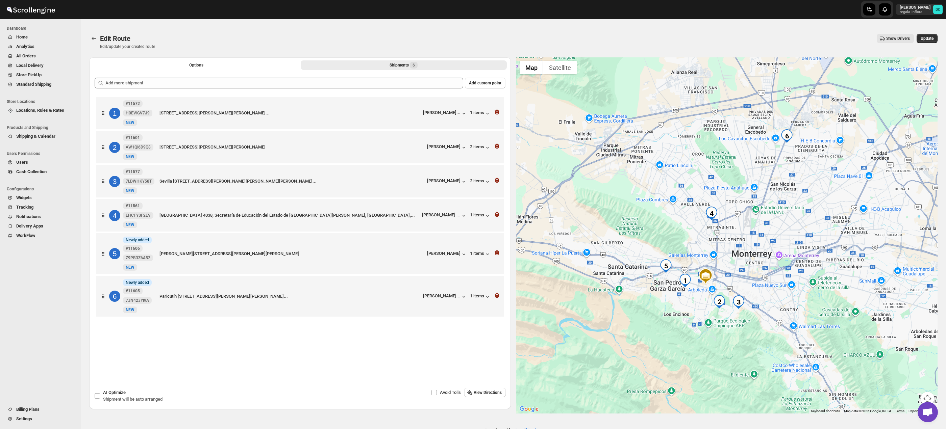
drag, startPoint x: 794, startPoint y: 279, endPoint x: 794, endPoint y: 266, distance: 13.5
click at [794, 266] on div at bounding box center [727, 235] width 422 height 356
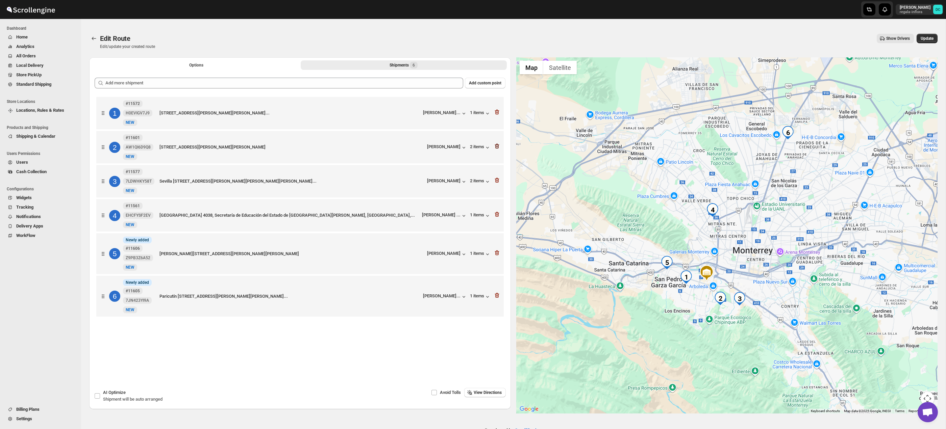
click at [498, 148] on icon "button" at bounding box center [497, 146] width 7 height 7
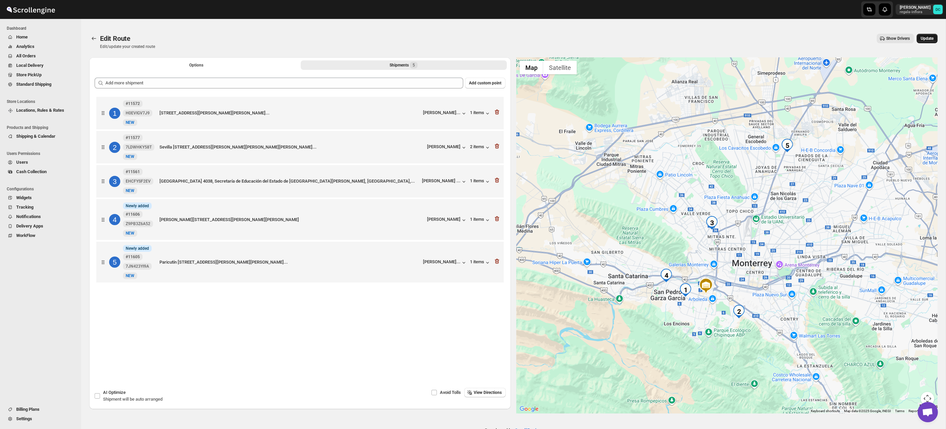
click at [931, 36] on span "Update" at bounding box center [927, 38] width 13 height 5
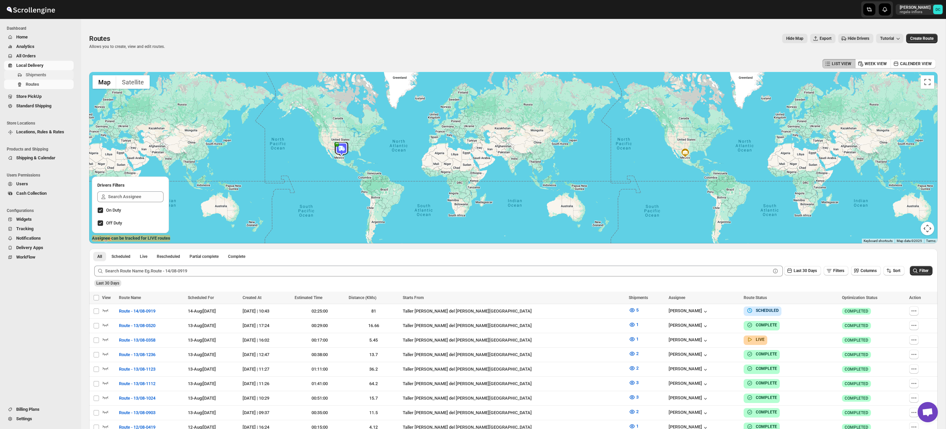
click at [51, 73] on span "Shipments" at bounding box center [49, 75] width 47 height 7
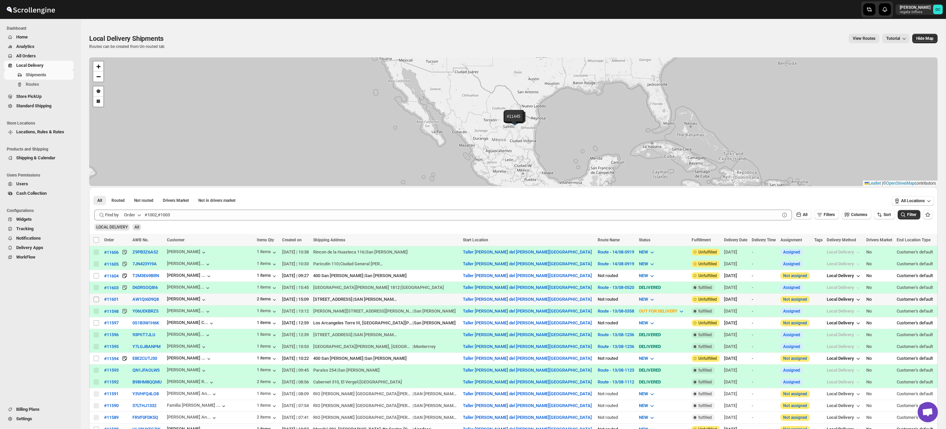
click at [97, 301] on input "Select shipment" at bounding box center [96, 299] width 5 height 5
checkbox input "true"
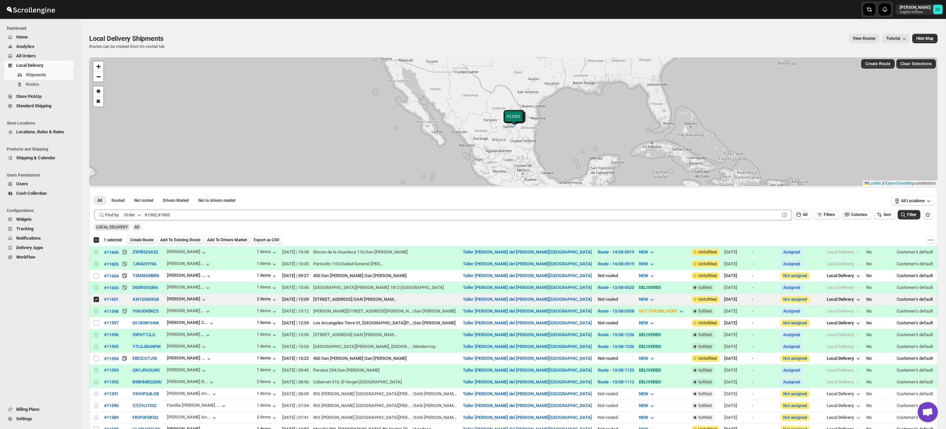
click at [150, 236] on button "Create Route" at bounding box center [141, 240] width 29 height 8
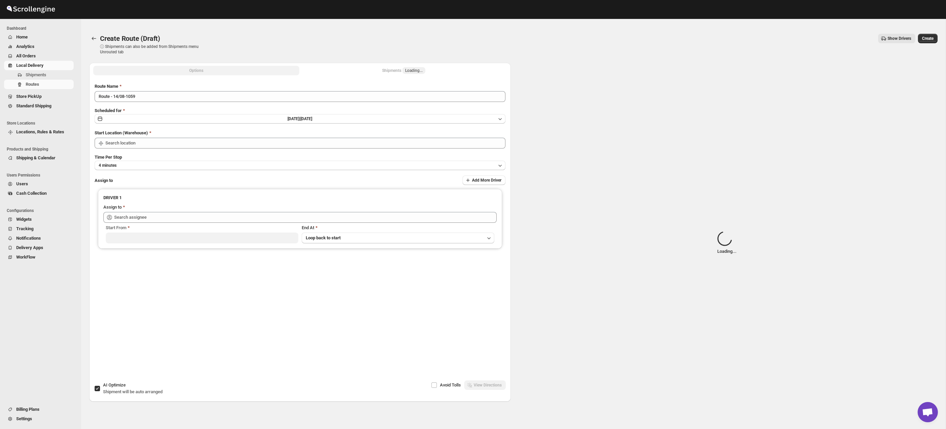
type input "Taller [PERSON_NAME] del [PERSON_NAME][GEOGRAPHIC_DATA]"
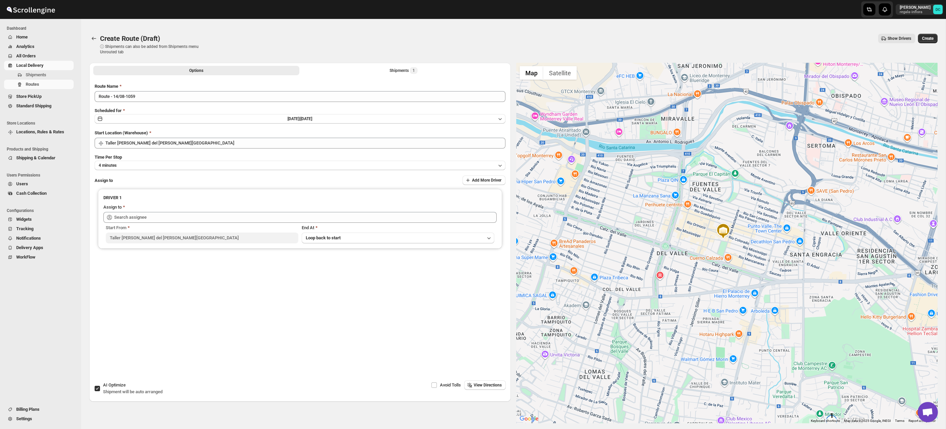
drag, startPoint x: 794, startPoint y: 325, endPoint x: 740, endPoint y: 233, distance: 106.0
click at [740, 233] on div at bounding box center [727, 243] width 422 height 361
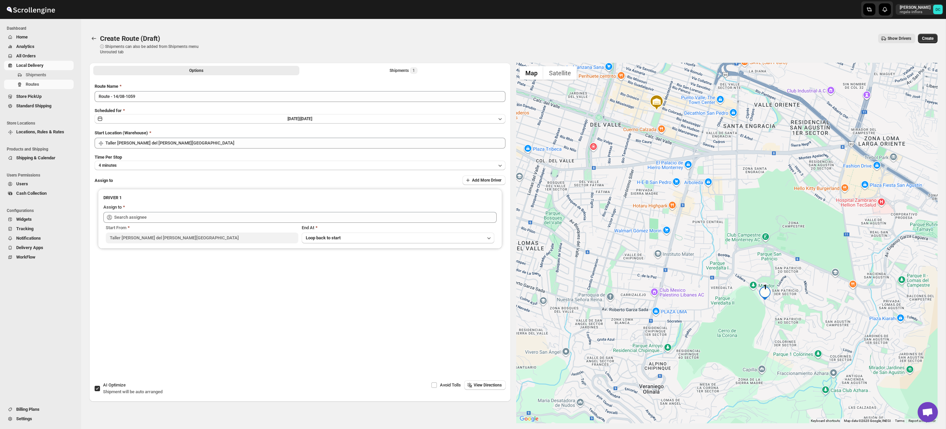
drag, startPoint x: 773, startPoint y: 280, endPoint x: 752, endPoint y: 256, distance: 31.6
click at [753, 257] on div at bounding box center [727, 243] width 422 height 361
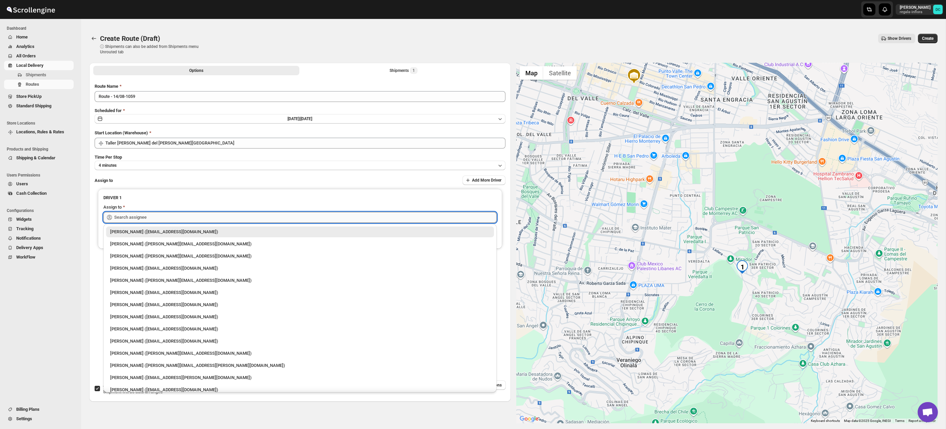
click at [211, 217] on input "text" at bounding box center [305, 217] width 382 height 11
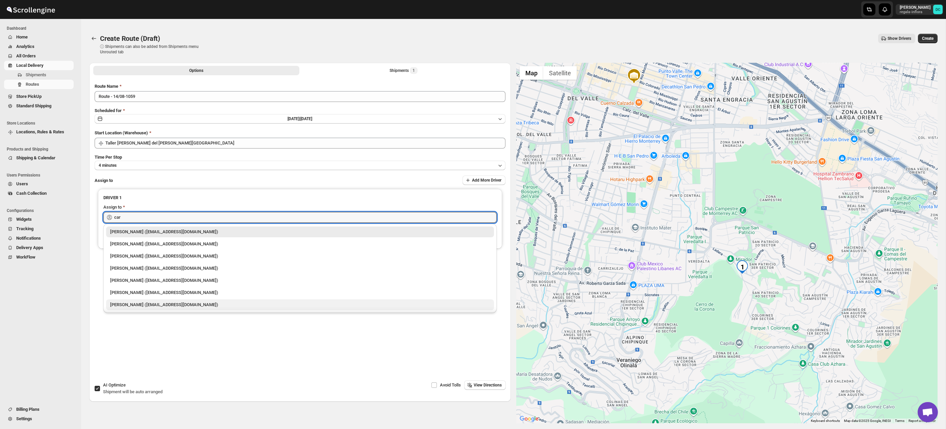
click at [182, 302] on div "[PERSON_NAME] ([EMAIL_ADDRESS][DOMAIN_NAME])" at bounding box center [300, 305] width 380 height 7
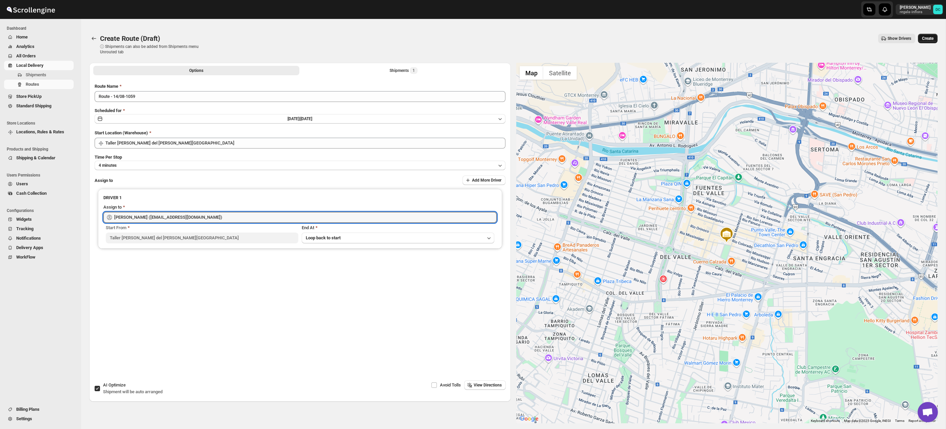
type input "[PERSON_NAME] ([EMAIL_ADDRESS][DOMAIN_NAME])"
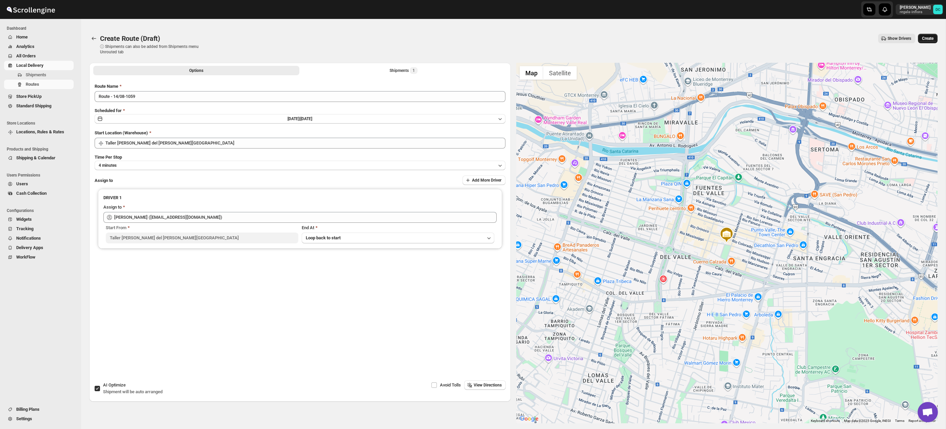
click at [930, 38] on span "Create" at bounding box center [927, 38] width 11 height 5
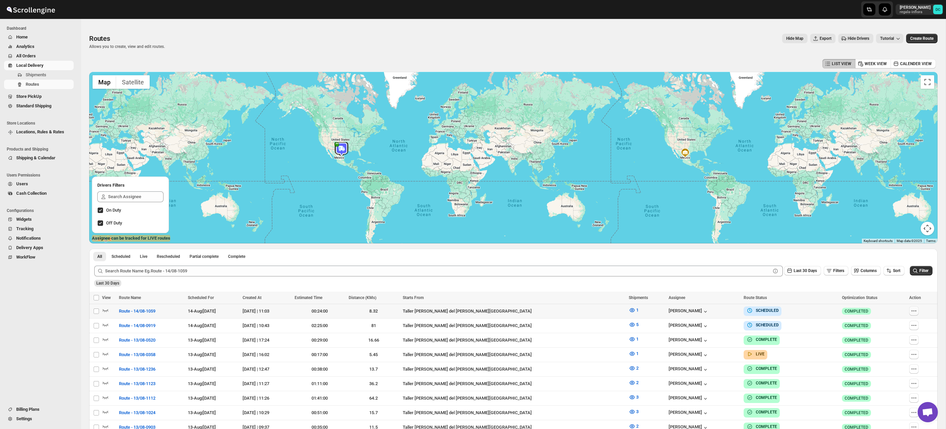
click at [909, 314] on button "button" at bounding box center [913, 310] width 9 height 9
click at [896, 360] on span "Edit" at bounding box center [896, 359] width 31 height 7
checkbox input "false"
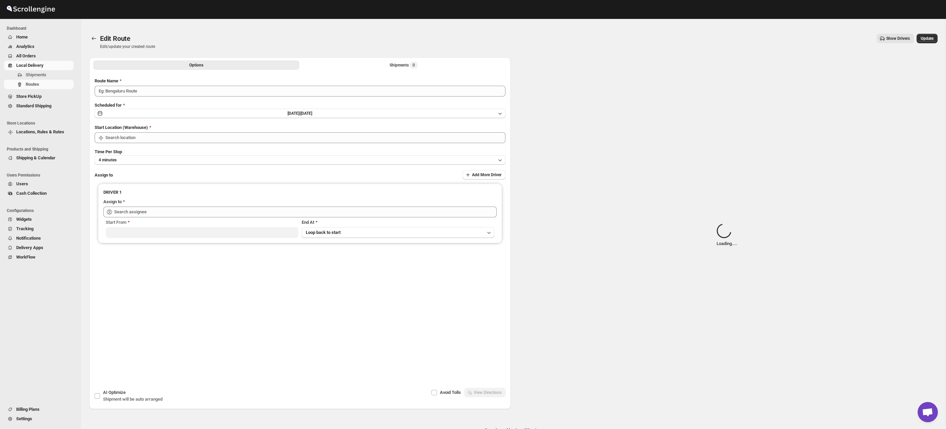
type input "Route - 14/08-1059"
type input "Taller [PERSON_NAME] del [PERSON_NAME][GEOGRAPHIC_DATA]"
type input "[PERSON_NAME] ([EMAIL_ADDRESS][DOMAIN_NAME])"
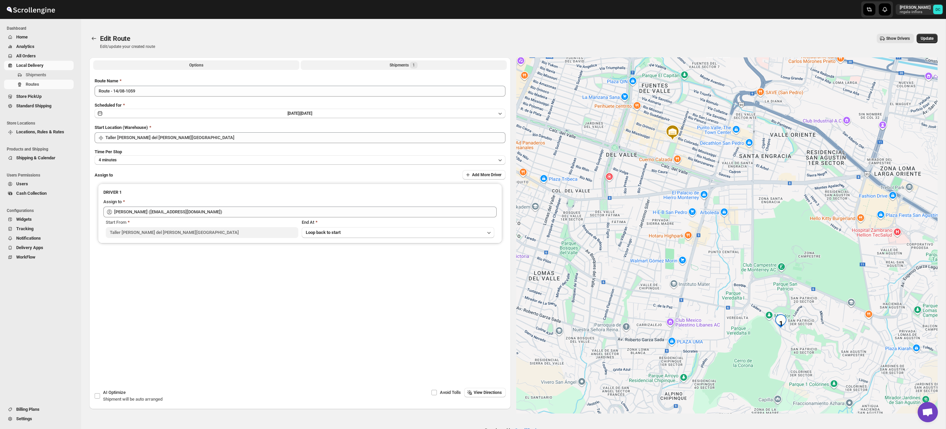
click at [406, 65] on div "Shipments 1" at bounding box center [404, 65] width 28 height 7
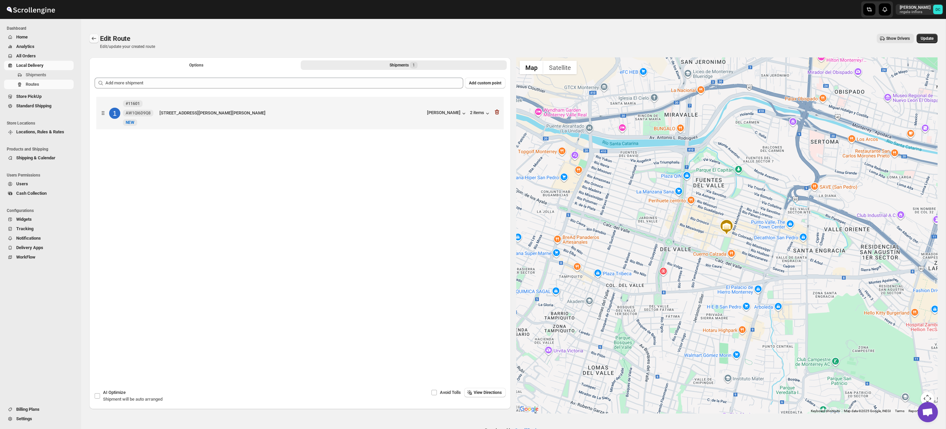
click at [95, 35] on button "Routes" at bounding box center [93, 38] width 9 height 9
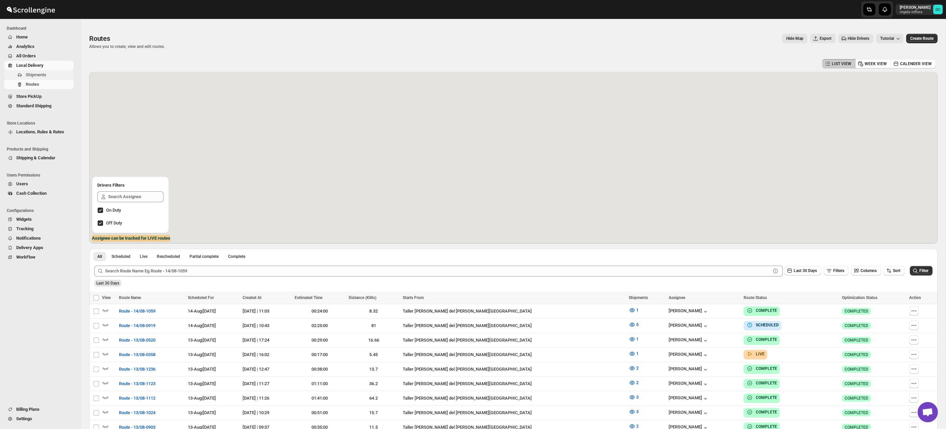
click at [39, 73] on span "Shipments" at bounding box center [36, 74] width 21 height 5
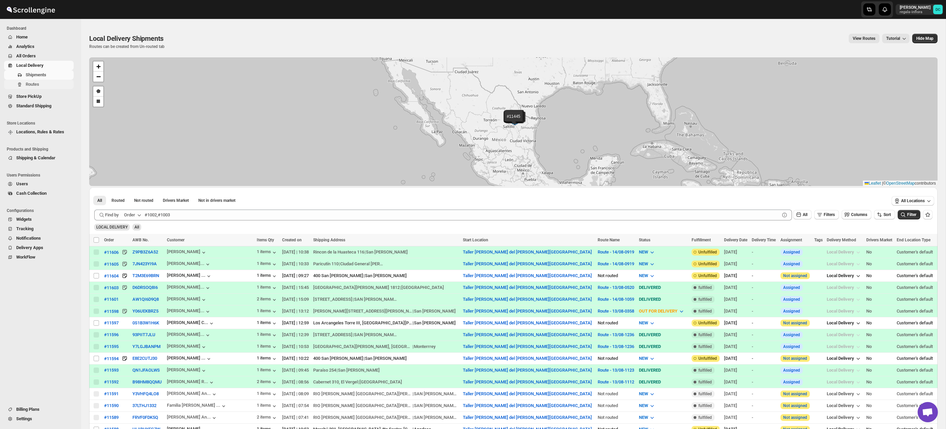
click at [46, 85] on span "Routes" at bounding box center [49, 84] width 47 height 7
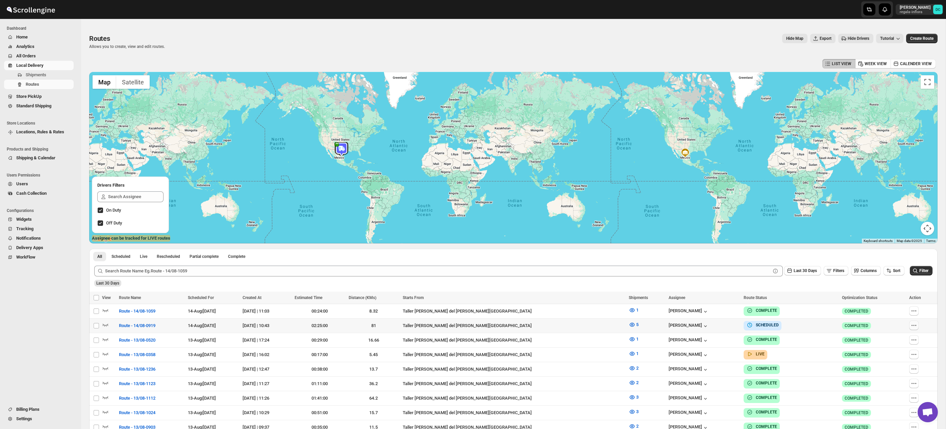
click at [910, 326] on icon "button" at bounding box center [913, 325] width 7 height 7
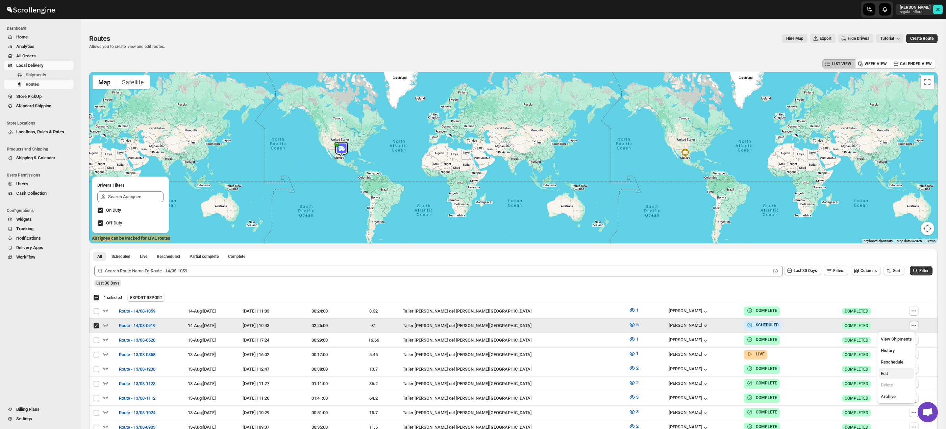
click at [890, 376] on span "Edit" at bounding box center [896, 374] width 31 height 7
checkbox input "false"
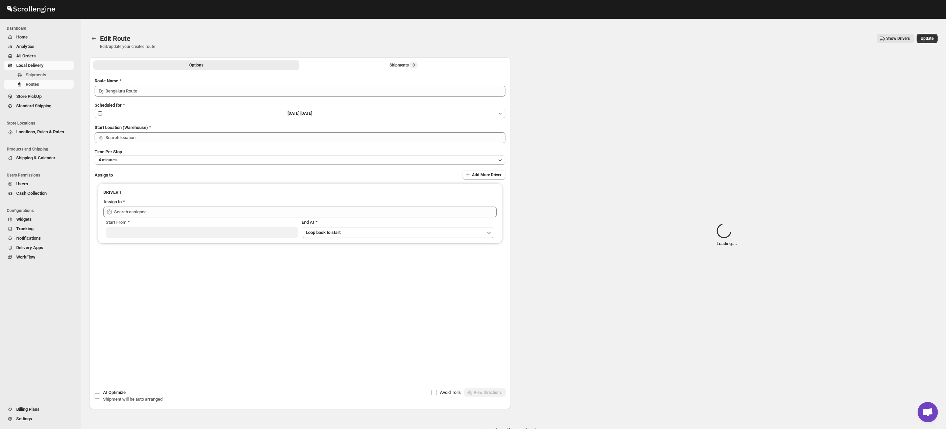
type input "Route - 14/08-0919"
type input "Taller [PERSON_NAME] del [PERSON_NAME][GEOGRAPHIC_DATA]"
type input "[PERSON_NAME] ([PERSON_NAME][EMAIL_ADDRESS][DOMAIN_NAME])"
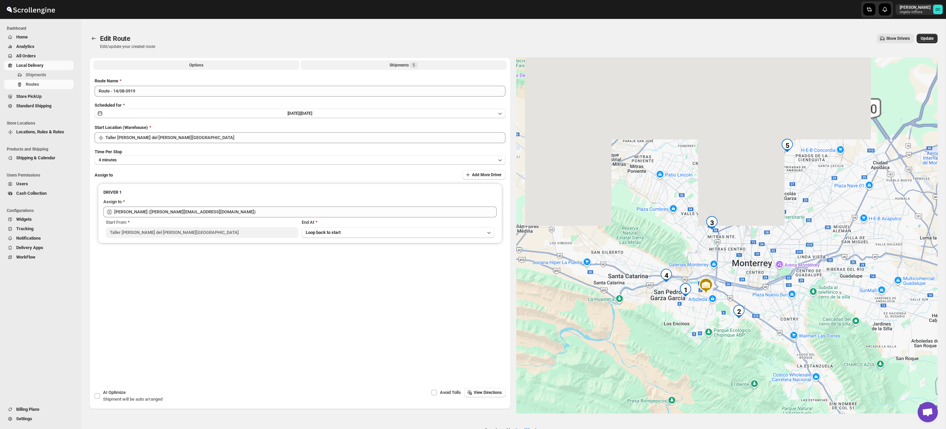
click at [392, 65] on div "Shipments 5" at bounding box center [404, 65] width 28 height 7
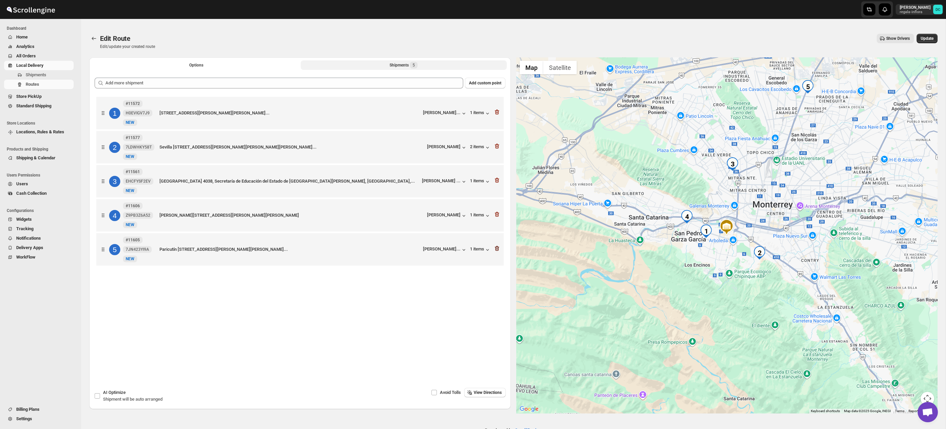
click at [498, 252] on icon "button" at bounding box center [497, 248] width 7 height 7
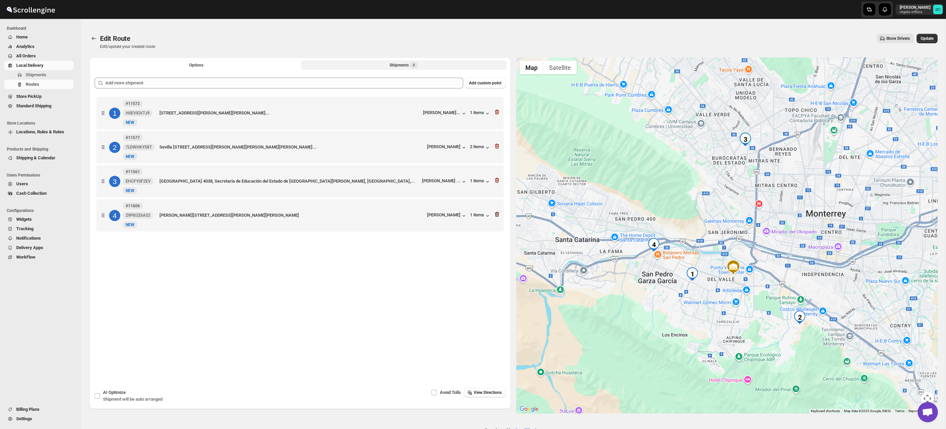
click at [498, 216] on icon "button" at bounding box center [497, 214] width 4 height 5
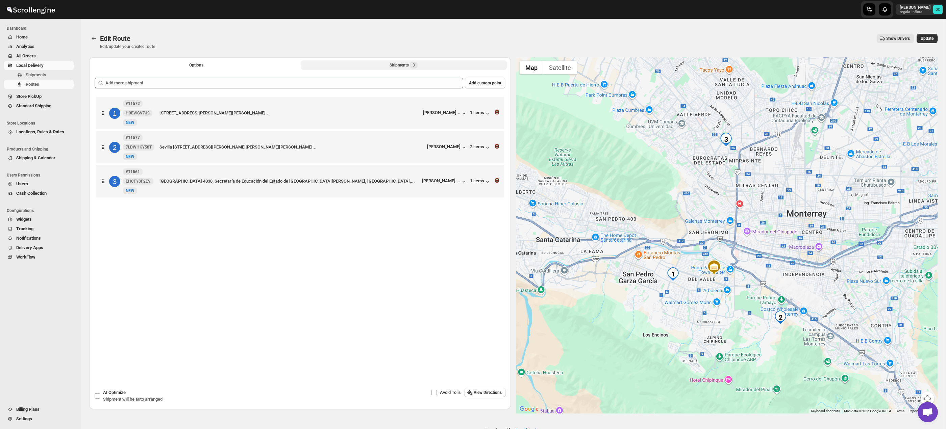
scroll to position [0, 0]
click at [194, 65] on span "Options" at bounding box center [196, 64] width 14 height 5
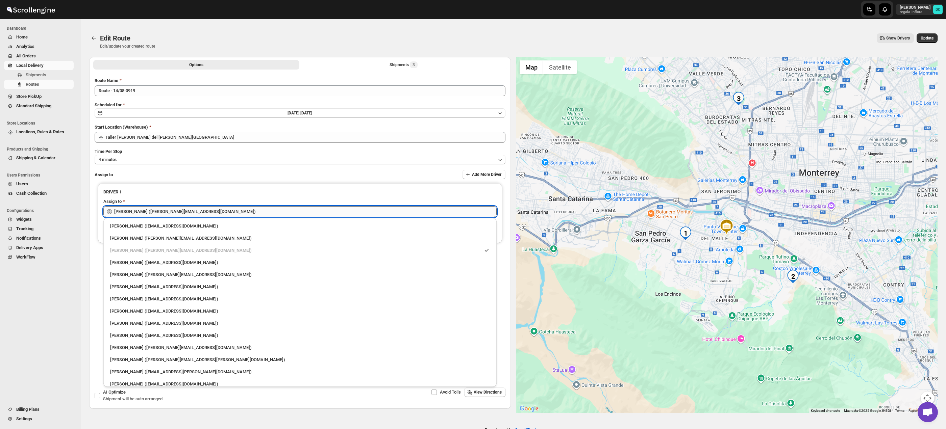
click at [207, 214] on input "[PERSON_NAME] ([PERSON_NAME][EMAIL_ADDRESS][DOMAIN_NAME])" at bounding box center [305, 211] width 382 height 11
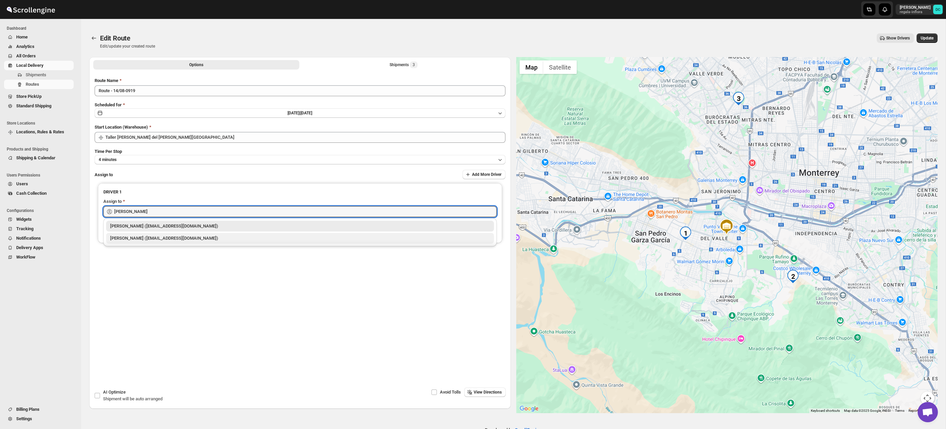
click at [184, 241] on div "[PERSON_NAME] ([EMAIL_ADDRESS][DOMAIN_NAME])" at bounding box center [300, 238] width 380 height 7
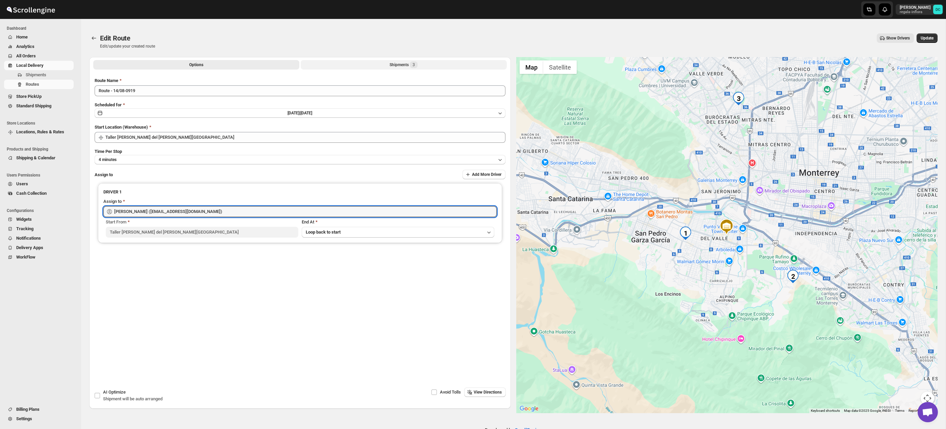
type input "[PERSON_NAME] ([EMAIL_ADDRESS][DOMAIN_NAME])"
click at [387, 63] on button "Shipments 3" at bounding box center [404, 64] width 206 height 9
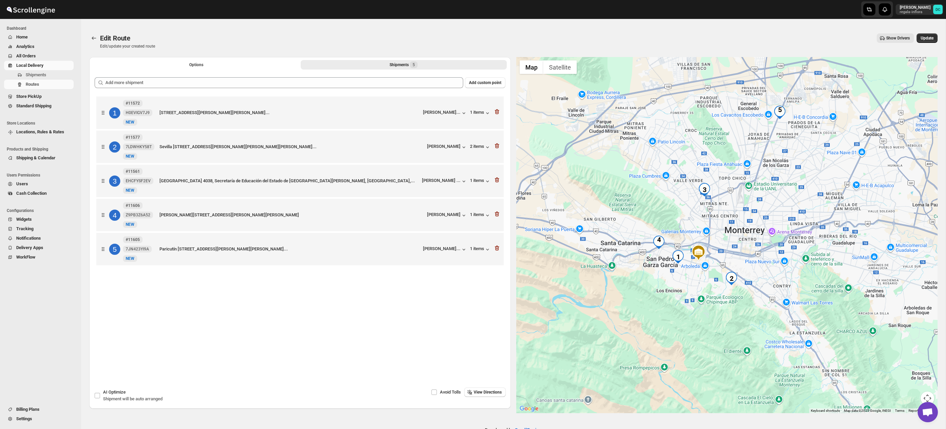
drag, startPoint x: 764, startPoint y: 335, endPoint x: 878, endPoint y: 359, distance: 116.6
click at [756, 301] on div at bounding box center [727, 235] width 422 height 356
click at [923, 394] on button "Map camera controls" at bounding box center [928, 399] width 14 height 14
click at [911, 362] on button "Zoom in" at bounding box center [911, 365] width 14 height 14
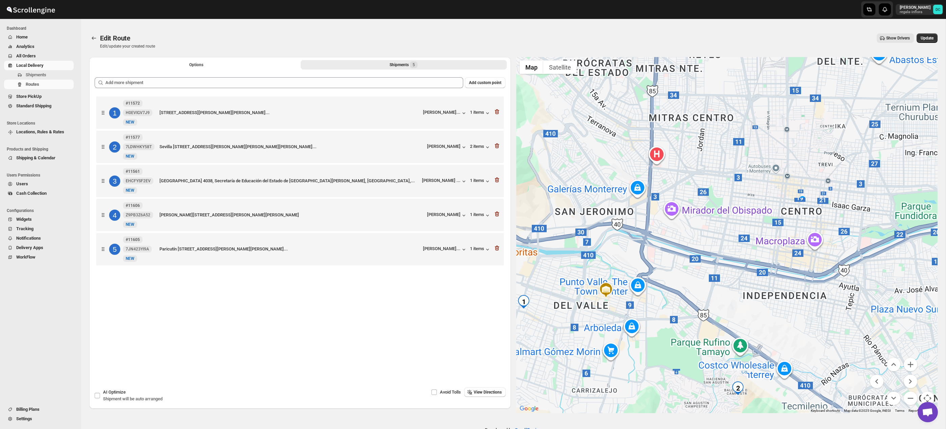
drag, startPoint x: 696, startPoint y: 269, endPoint x: 689, endPoint y: 225, distance: 44.1
click at [686, 221] on div at bounding box center [727, 235] width 422 height 356
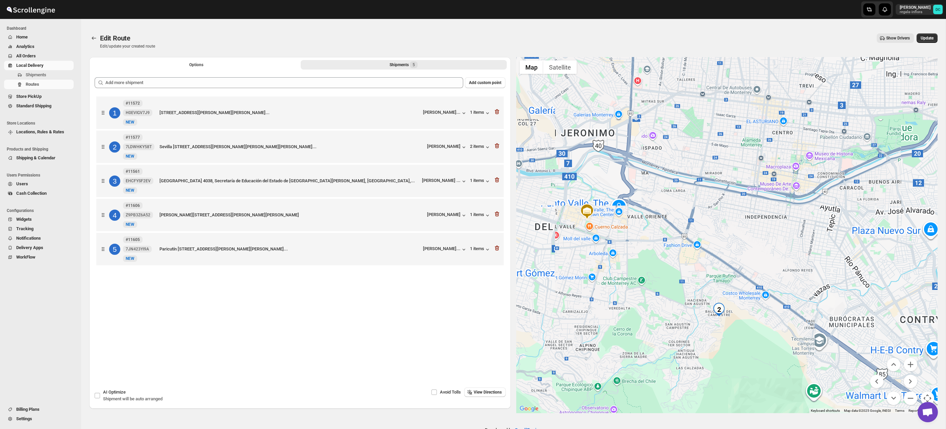
drag, startPoint x: 801, startPoint y: 322, endPoint x: 798, endPoint y: 293, distance: 28.9
click at [790, 286] on div at bounding box center [727, 235] width 422 height 356
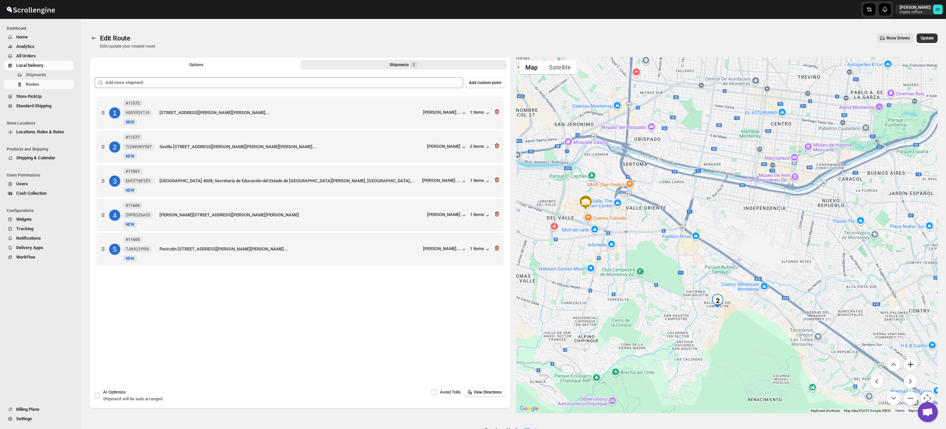
click at [911, 364] on button "Zoom in" at bounding box center [911, 365] width 14 height 14
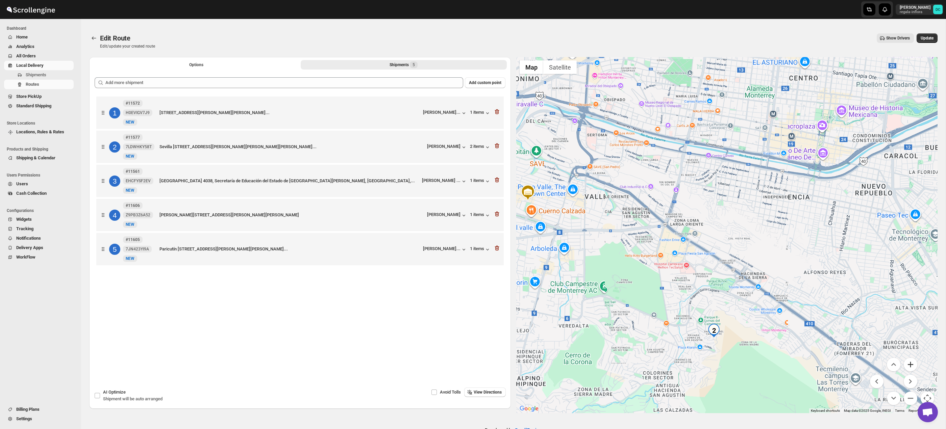
click at [911, 364] on button "Zoom in" at bounding box center [911, 365] width 14 height 14
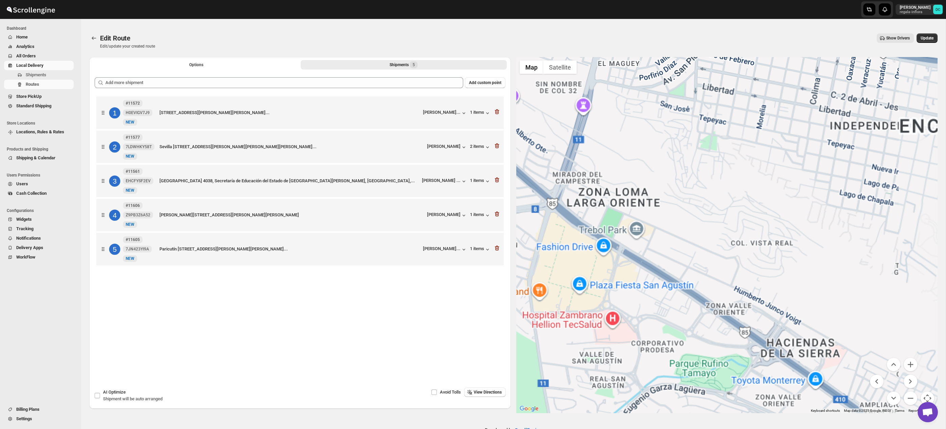
drag, startPoint x: 743, startPoint y: 348, endPoint x: 730, endPoint y: 247, distance: 102.2
click at [730, 247] on div at bounding box center [727, 235] width 422 height 356
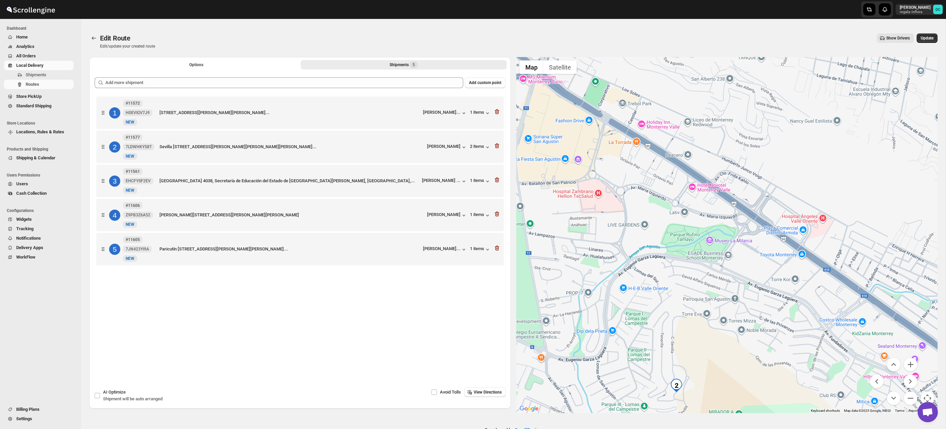
drag, startPoint x: 727, startPoint y: 310, endPoint x: 729, endPoint y: 258, distance: 51.7
click at [729, 258] on div at bounding box center [727, 235] width 422 height 356
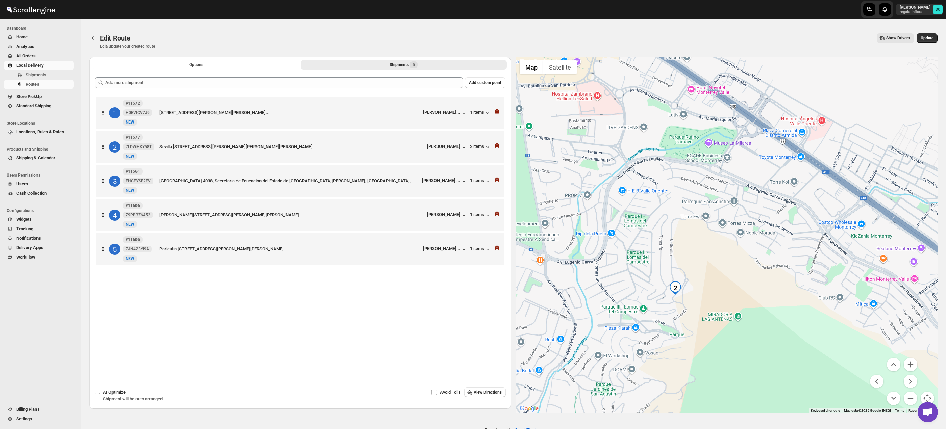
drag, startPoint x: 734, startPoint y: 318, endPoint x: 732, endPoint y: 275, distance: 42.9
click at [732, 275] on div at bounding box center [727, 235] width 422 height 356
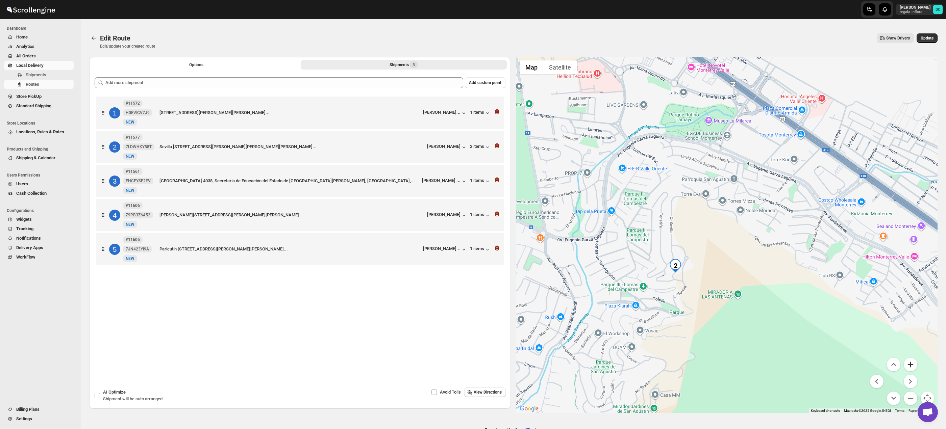
click at [910, 365] on button "Zoom in" at bounding box center [911, 365] width 14 height 14
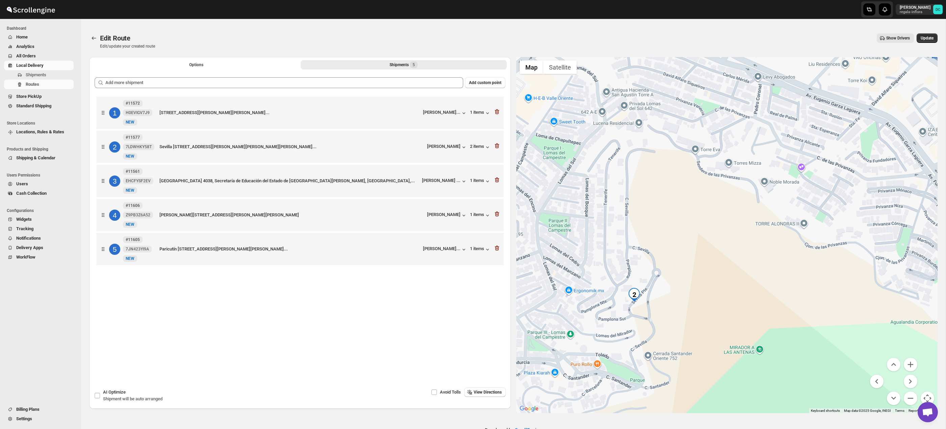
drag, startPoint x: 694, startPoint y: 308, endPoint x: 717, endPoint y: 292, distance: 28.0
click at [717, 292] on div at bounding box center [727, 235] width 422 height 356
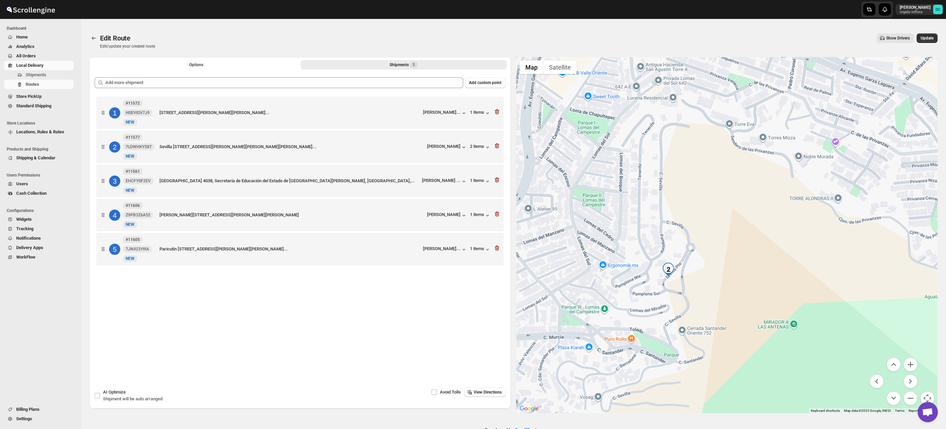
drag, startPoint x: 704, startPoint y: 301, endPoint x: 728, endPoint y: 282, distance: 31.1
click at [728, 282] on div at bounding box center [727, 235] width 422 height 356
drag, startPoint x: 707, startPoint y: 280, endPoint x: 716, endPoint y: 263, distance: 19.1
click at [716, 261] on div at bounding box center [727, 235] width 422 height 356
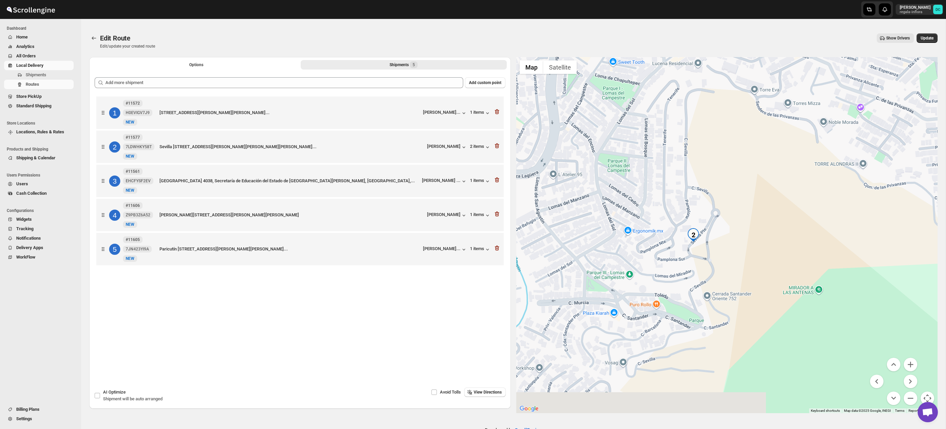
drag, startPoint x: 720, startPoint y: 290, endPoint x: 746, endPoint y: 266, distance: 35.6
click at [746, 266] on div at bounding box center [727, 235] width 422 height 356
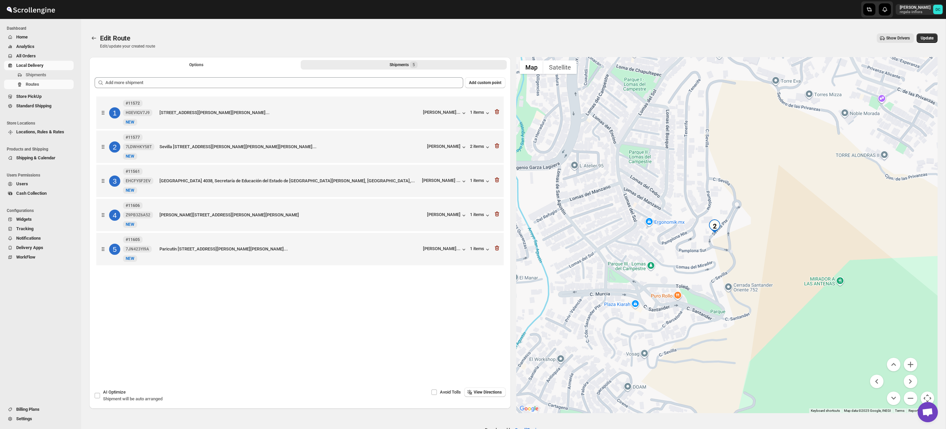
drag, startPoint x: 740, startPoint y: 282, endPoint x: 767, endPoint y: 283, distance: 27.1
click at [767, 288] on div at bounding box center [727, 235] width 422 height 356
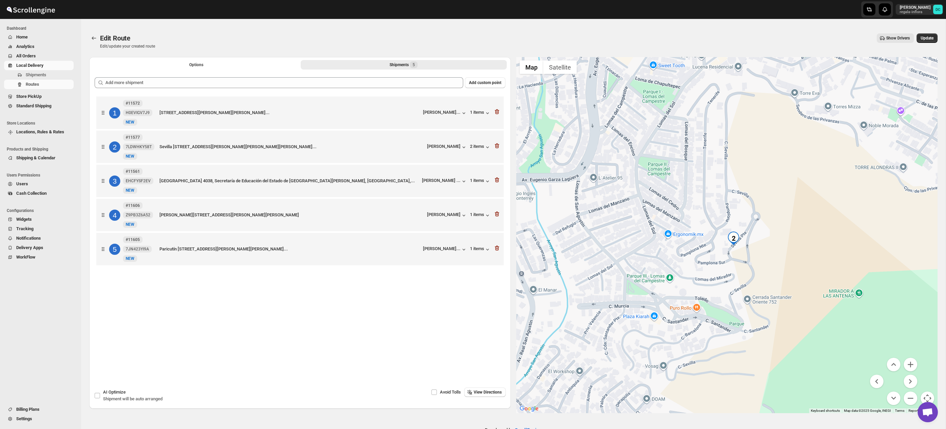
drag, startPoint x: 771, startPoint y: 257, endPoint x: 778, endPoint y: 273, distance: 17.3
click at [778, 273] on div at bounding box center [727, 235] width 422 height 356
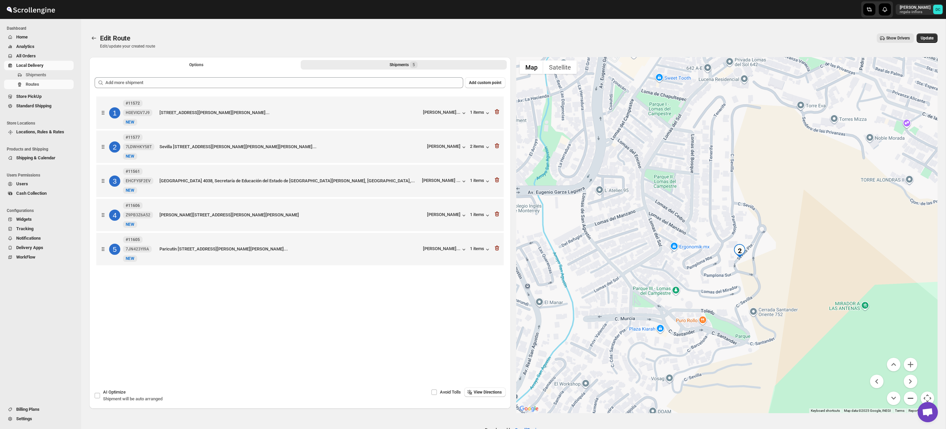
click at [908, 398] on button "Zoom out" at bounding box center [911, 399] width 14 height 14
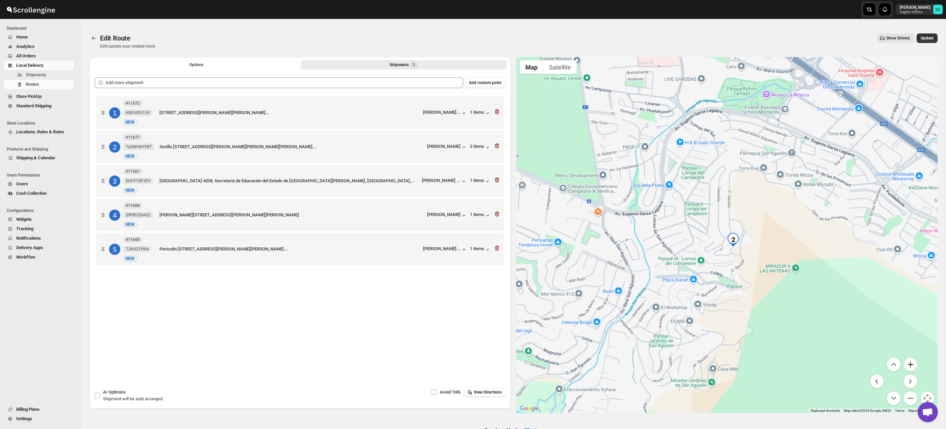
click at [911, 363] on button "Zoom in" at bounding box center [911, 365] width 14 height 14
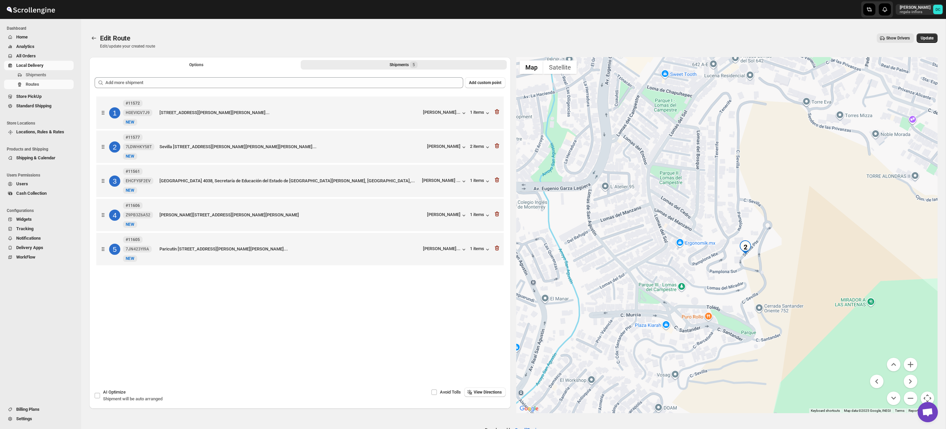
drag, startPoint x: 797, startPoint y: 251, endPoint x: 843, endPoint y: 297, distance: 64.3
click at [811, 241] on div at bounding box center [727, 235] width 422 height 356
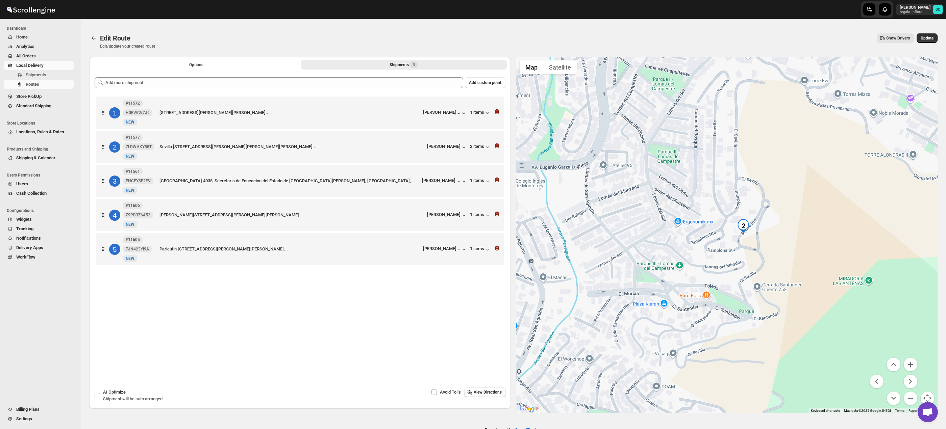
drag, startPoint x: 887, startPoint y: 318, endPoint x: 877, endPoint y: 302, distance: 18.5
click at [877, 302] on div at bounding box center [727, 235] width 422 height 356
click at [911, 400] on button "Zoom out" at bounding box center [911, 399] width 14 height 14
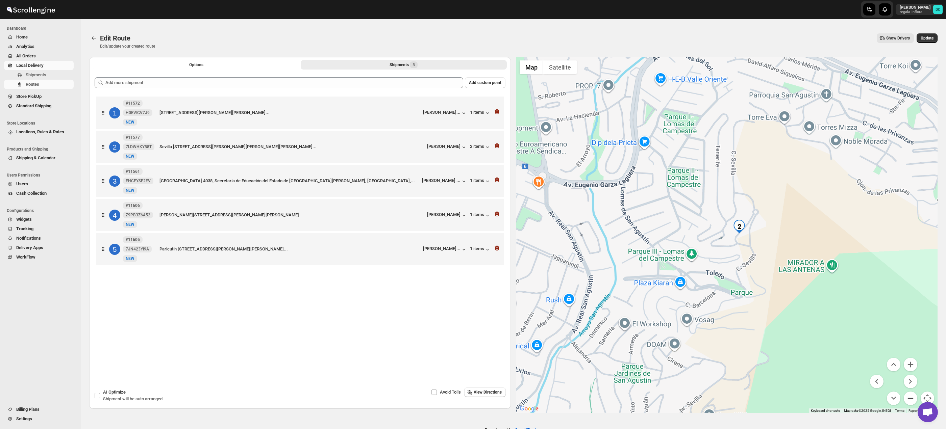
click at [911, 400] on button "Zoom out" at bounding box center [911, 399] width 14 height 14
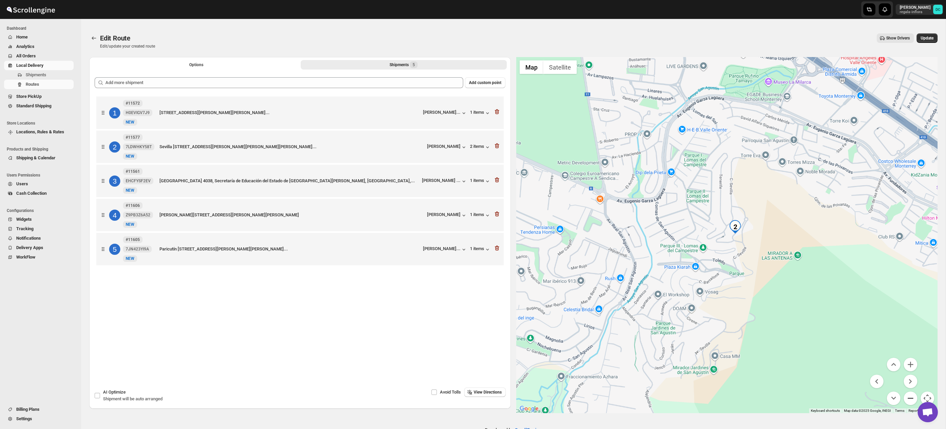
click at [911, 400] on button "Zoom out" at bounding box center [911, 399] width 14 height 14
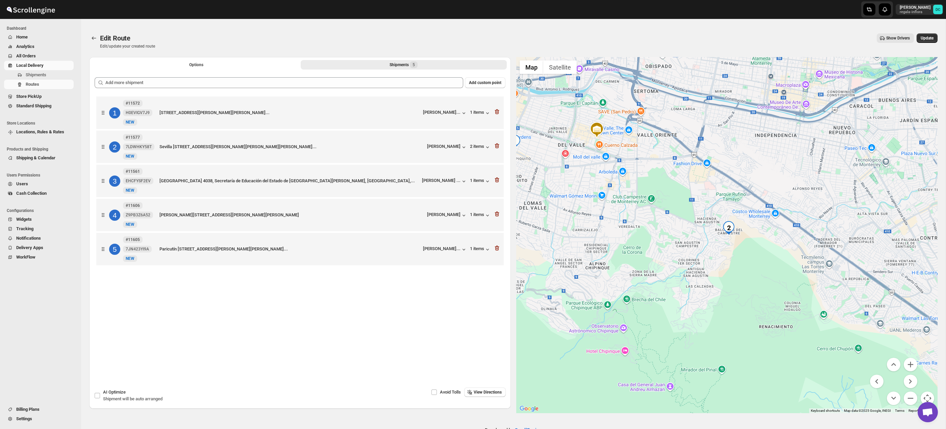
drag, startPoint x: 728, startPoint y: 215, endPoint x: 772, endPoint y: 328, distance: 121.1
click at [772, 329] on div at bounding box center [727, 235] width 422 height 356
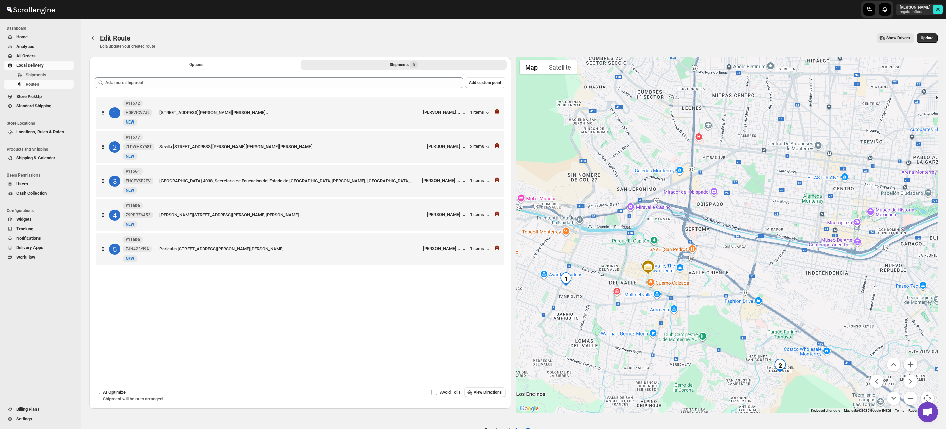
drag, startPoint x: 739, startPoint y: 233, endPoint x: 741, endPoint y: 237, distance: 4.1
click at [750, 303] on div at bounding box center [727, 235] width 422 height 356
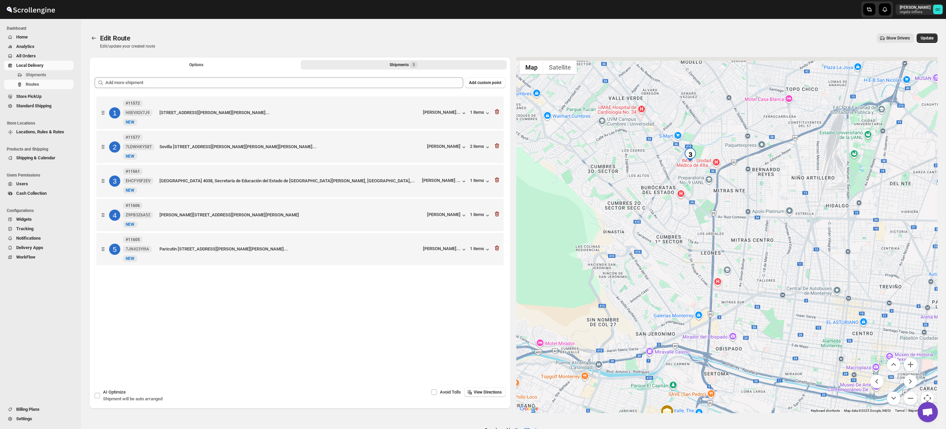
drag, startPoint x: 746, startPoint y: 277, endPoint x: 705, endPoint y: 251, distance: 48.6
click at [753, 309] on div at bounding box center [727, 235] width 422 height 356
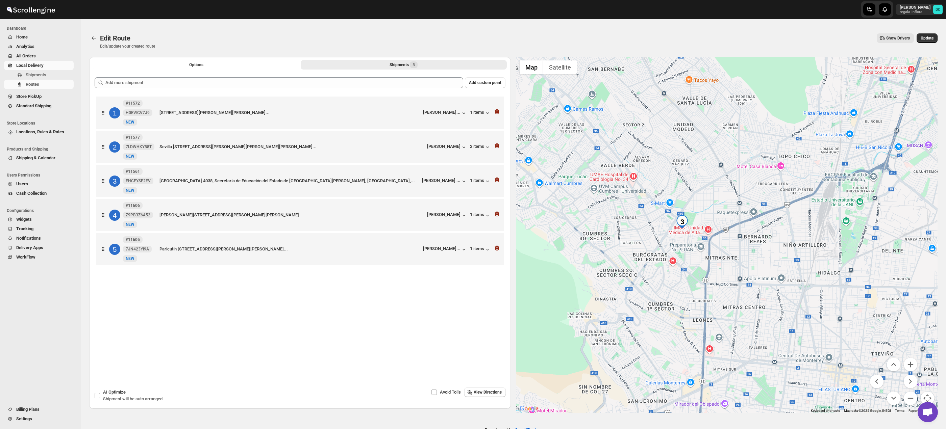
drag, startPoint x: 761, startPoint y: 236, endPoint x: 746, endPoint y: 284, distance: 50.1
click at [746, 283] on div at bounding box center [727, 235] width 422 height 356
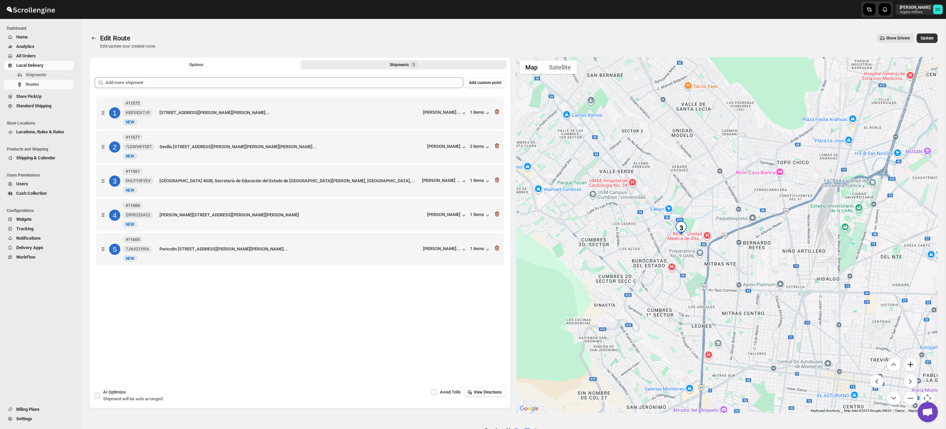
click at [911, 363] on button "Zoom in" at bounding box center [911, 365] width 14 height 14
drag, startPoint x: 911, startPoint y: 363, endPoint x: 908, endPoint y: 362, distance: 3.5
click at [911, 363] on button "Zoom in" at bounding box center [911, 365] width 14 height 14
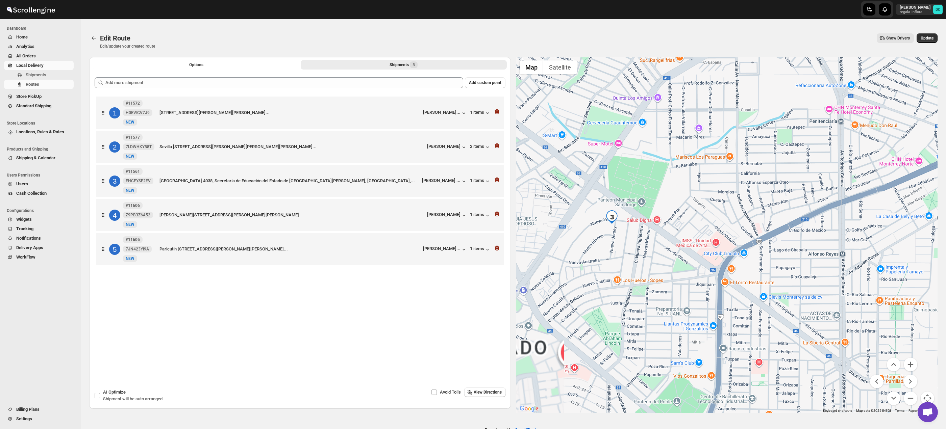
drag, startPoint x: 628, startPoint y: 260, endPoint x: 755, endPoint y: 246, distance: 127.5
click at [755, 246] on div at bounding box center [727, 235] width 422 height 356
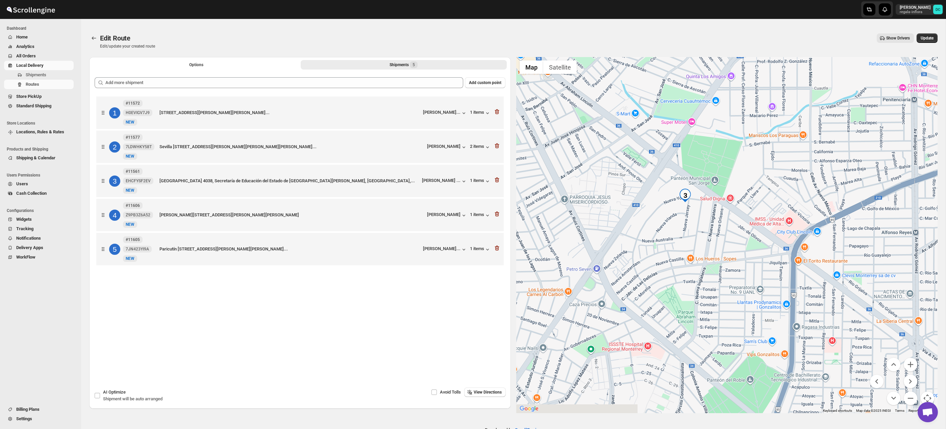
drag, startPoint x: 709, startPoint y: 266, endPoint x: 769, endPoint y: 273, distance: 60.9
click at [724, 248] on div at bounding box center [727, 235] width 422 height 356
click at [911, 399] on button "Zoom out" at bounding box center [911, 399] width 14 height 14
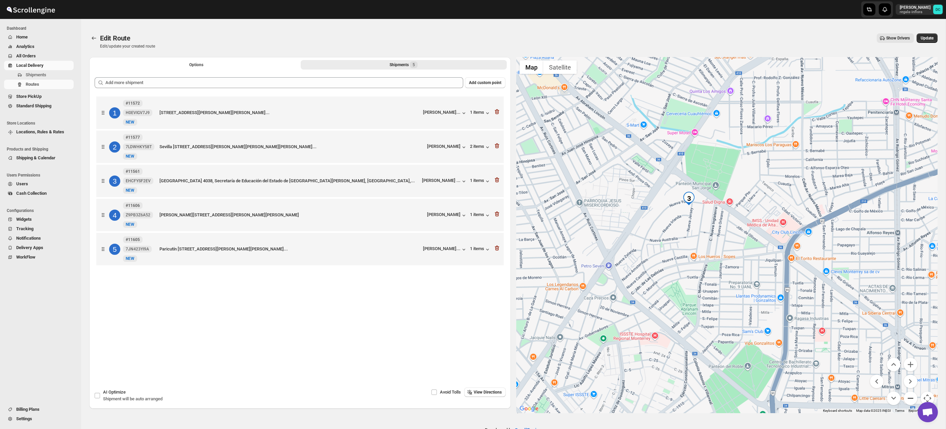
click at [911, 399] on button "Zoom out" at bounding box center [911, 399] width 14 height 14
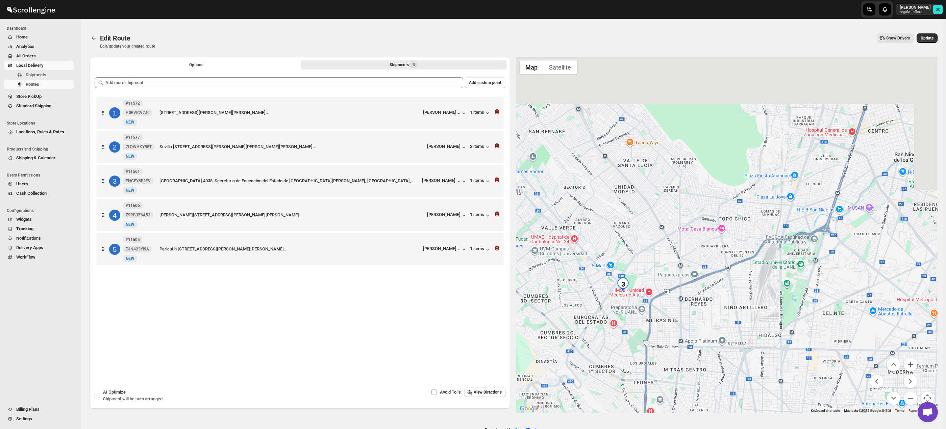
drag, startPoint x: 828, startPoint y: 177, endPoint x: 733, endPoint y: 242, distance: 114.7
click at [733, 242] on div at bounding box center [727, 235] width 422 height 356
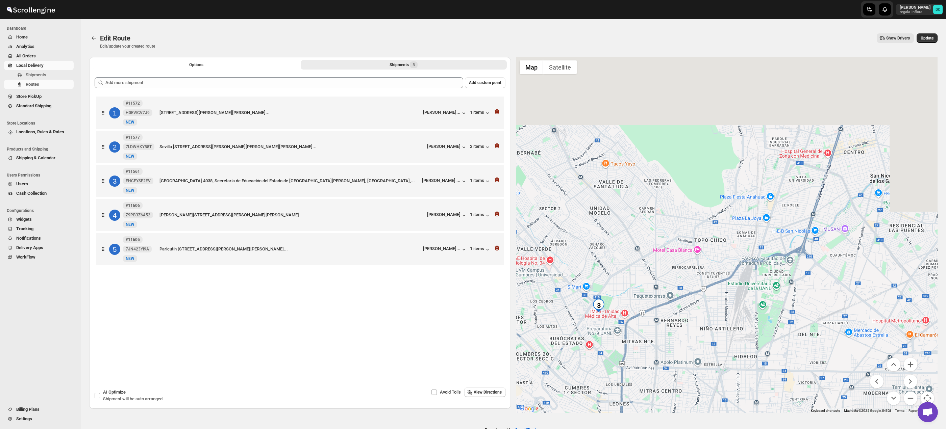
drag, startPoint x: 789, startPoint y: 210, endPoint x: 728, endPoint y: 242, distance: 69.2
click at [726, 240] on div at bounding box center [727, 235] width 422 height 356
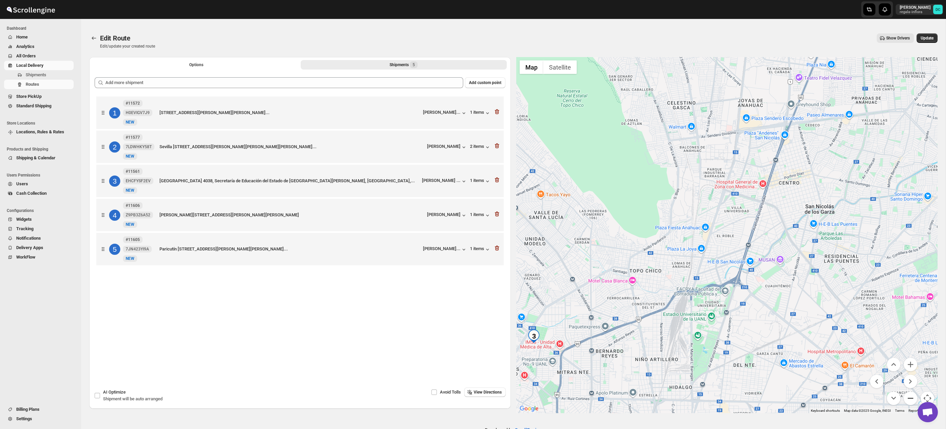
click at [913, 398] on button "Zoom out" at bounding box center [911, 399] width 14 height 14
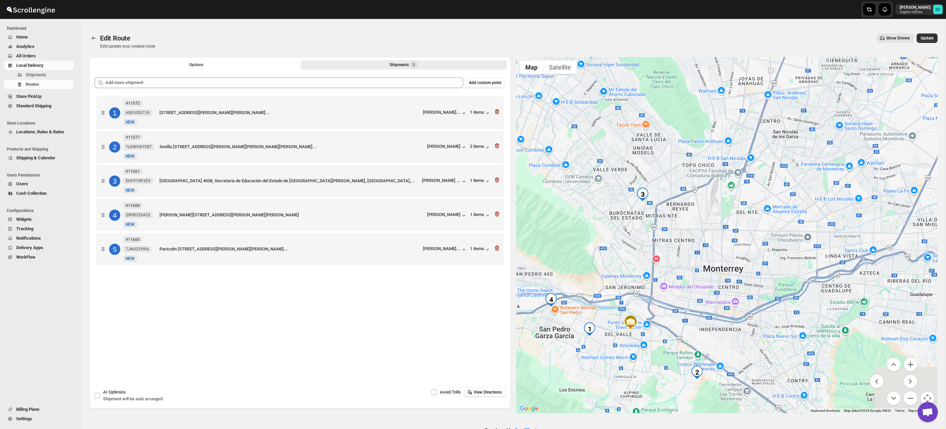
drag, startPoint x: 780, startPoint y: 310, endPoint x: 795, endPoint y: 211, distance: 100.1
click at [795, 211] on div at bounding box center [727, 235] width 422 height 356
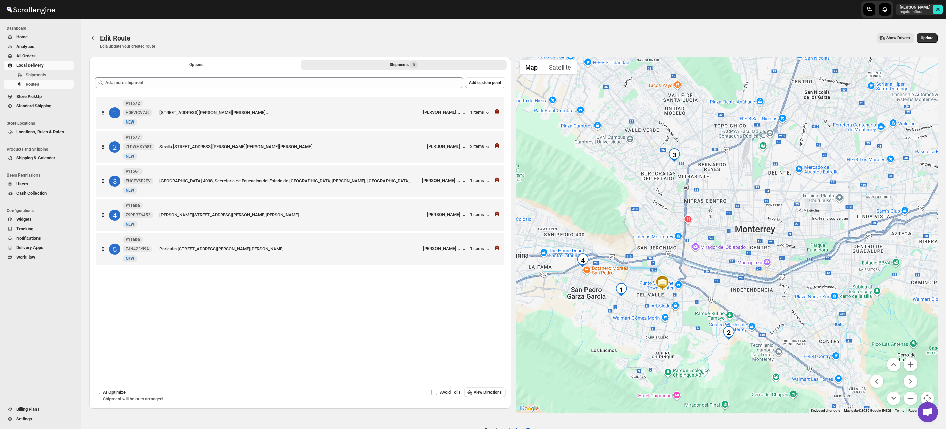
drag, startPoint x: 783, startPoint y: 244, endPoint x: 826, endPoint y: 211, distance: 53.3
click at [826, 211] on div at bounding box center [727, 235] width 422 height 356
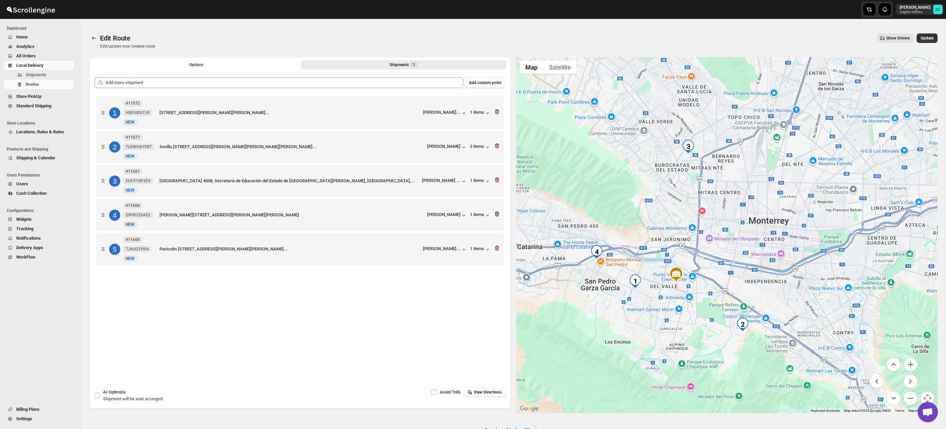
click at [497, 215] on icon "button" at bounding box center [497, 214] width 7 height 7
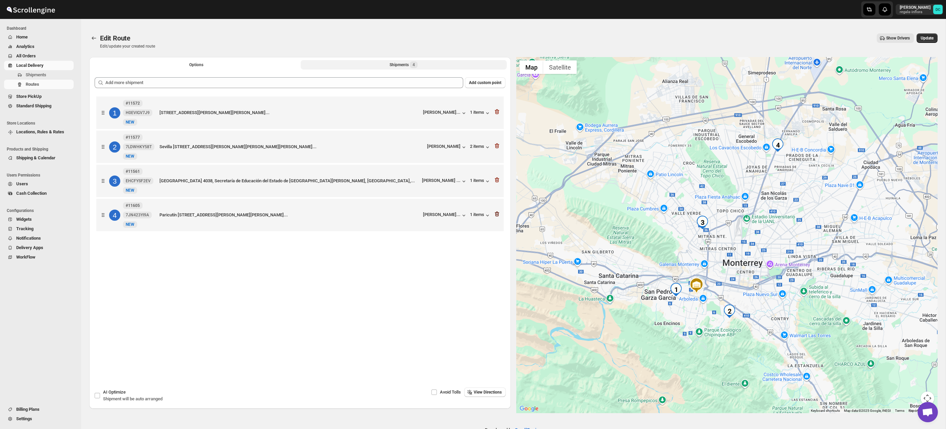
click at [496, 216] on icon "button" at bounding box center [496, 214] width 1 height 2
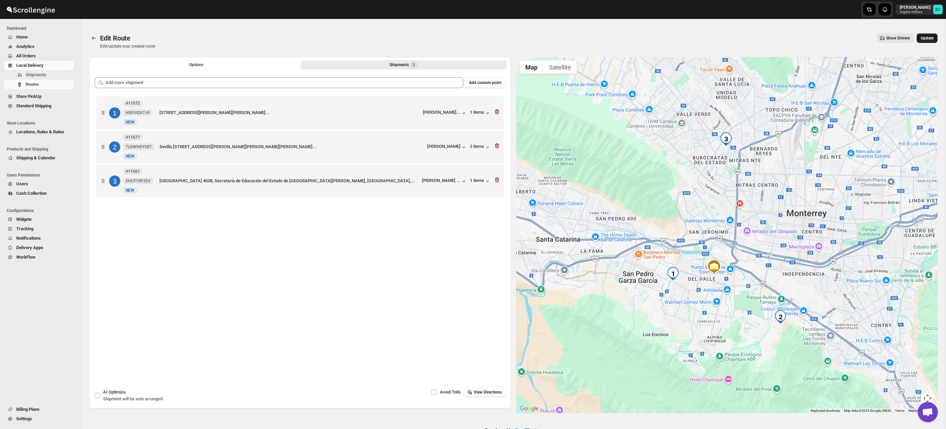
click at [931, 37] on span "Update" at bounding box center [927, 37] width 13 height 5
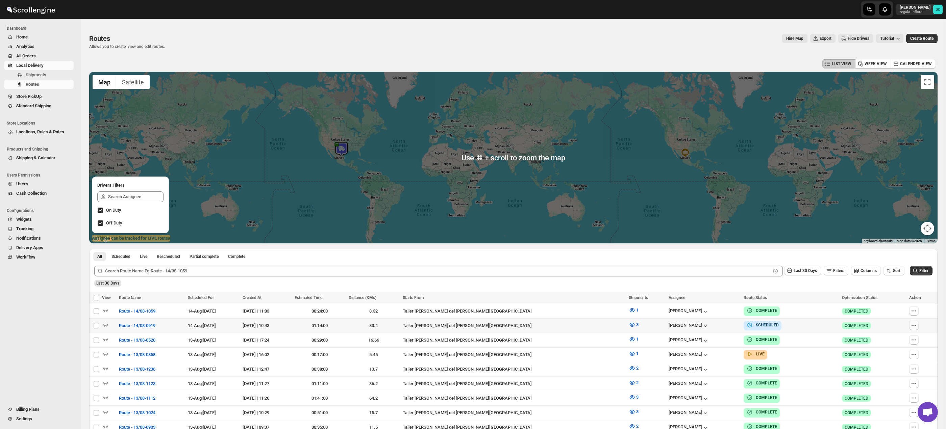
click at [912, 326] on icon "button" at bounding box center [913, 325] width 7 height 7
checkbox input "true"
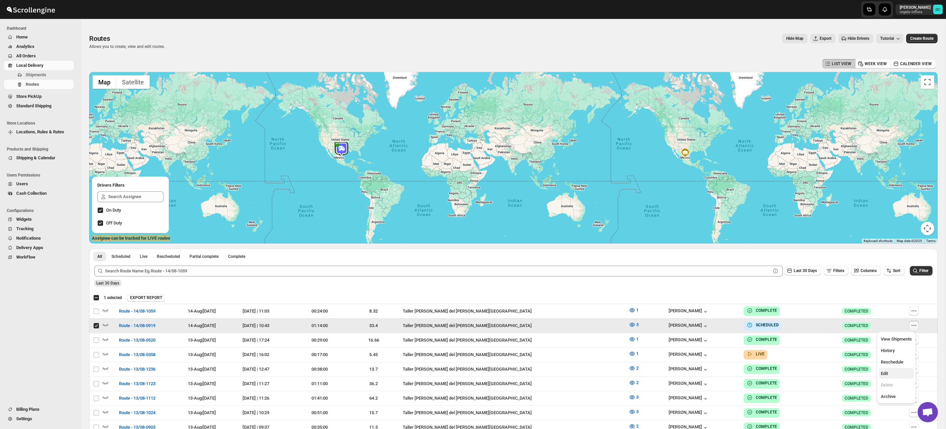
click at [892, 374] on span "Edit" at bounding box center [896, 374] width 31 height 7
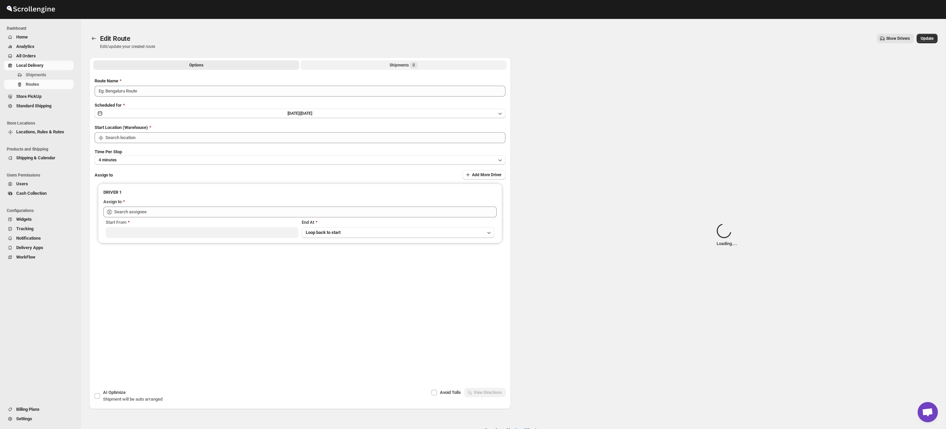
type input "Route - 14/08-0919"
type input "Taller [PERSON_NAME] del [PERSON_NAME][GEOGRAPHIC_DATA]"
type input "[PERSON_NAME] ([EMAIL_ADDRESS][DOMAIN_NAME])"
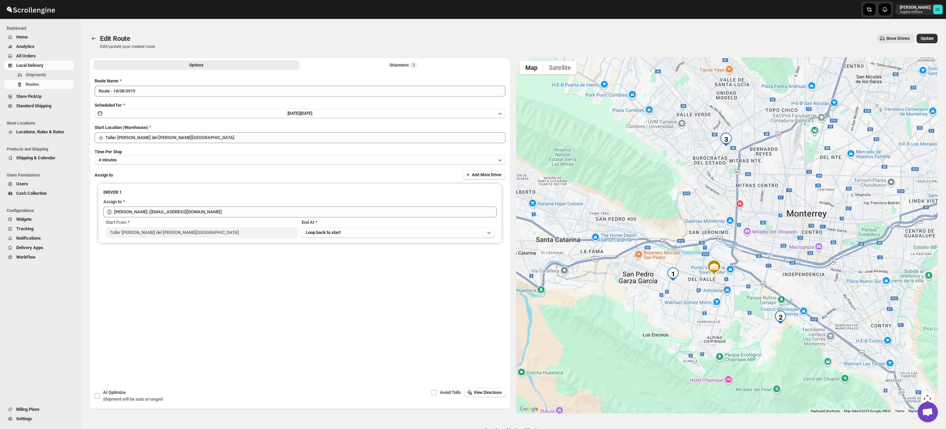
drag, startPoint x: 717, startPoint y: 290, endPoint x: 731, endPoint y: 284, distance: 15.5
click at [720, 278] on div at bounding box center [727, 235] width 422 height 356
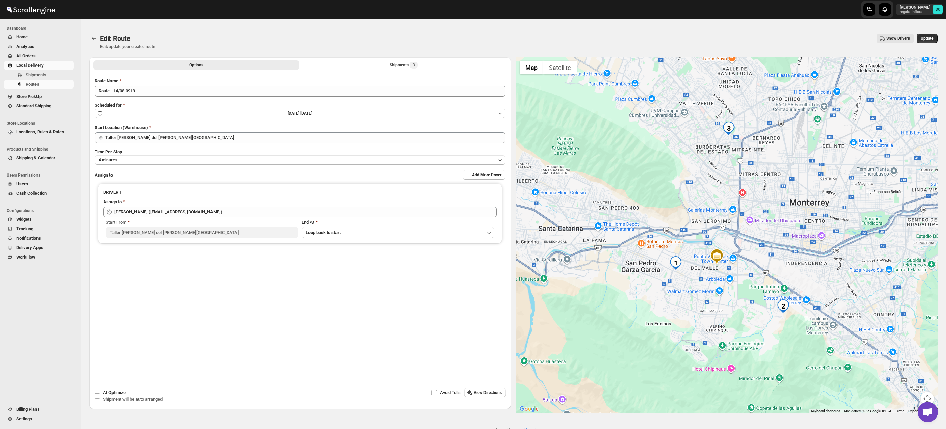
click at [929, 396] on button "Map camera controls" at bounding box center [928, 399] width 14 height 14
click at [911, 365] on button "Zoom in" at bounding box center [911, 365] width 14 height 14
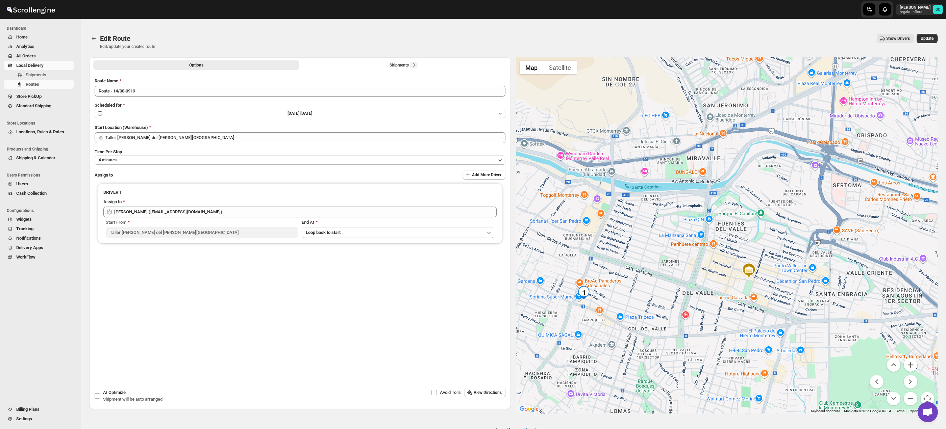
drag, startPoint x: 640, startPoint y: 309, endPoint x: 702, endPoint y: 233, distance: 98.0
click at [702, 233] on div at bounding box center [727, 235] width 422 height 356
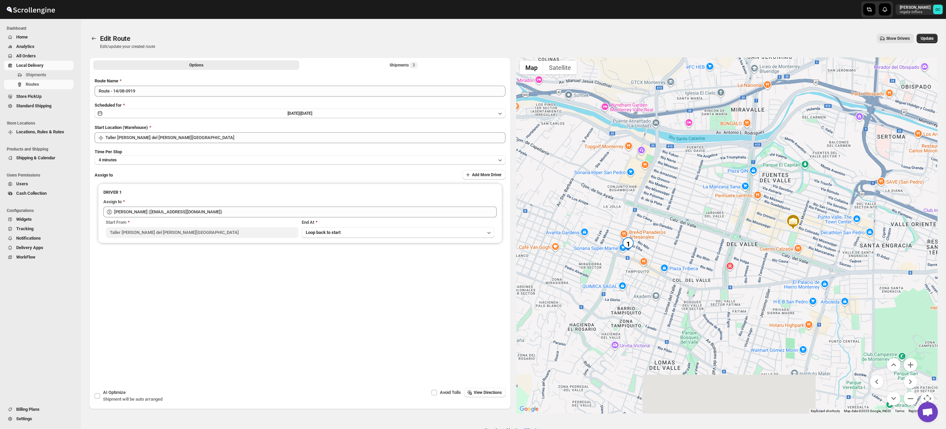
drag, startPoint x: 662, startPoint y: 275, endPoint x: 710, endPoint y: 272, distance: 48.0
click at [705, 226] on div at bounding box center [727, 235] width 422 height 356
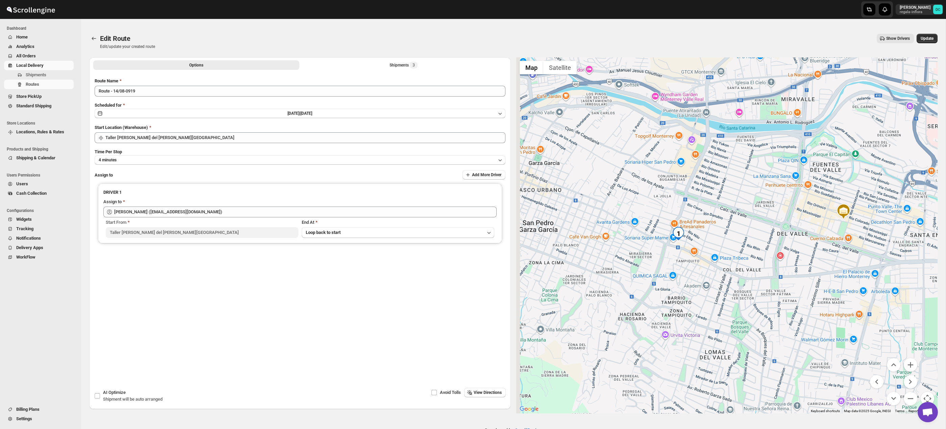
drag, startPoint x: 704, startPoint y: 319, endPoint x: 780, endPoint y: 310, distance: 76.6
click at [748, 313] on div at bounding box center [727, 235] width 422 height 356
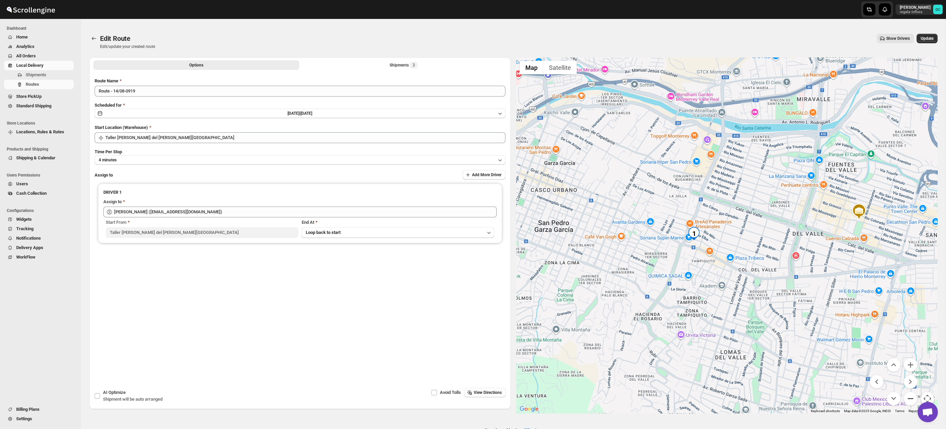
click at [911, 400] on button "Zoom out" at bounding box center [911, 399] width 14 height 14
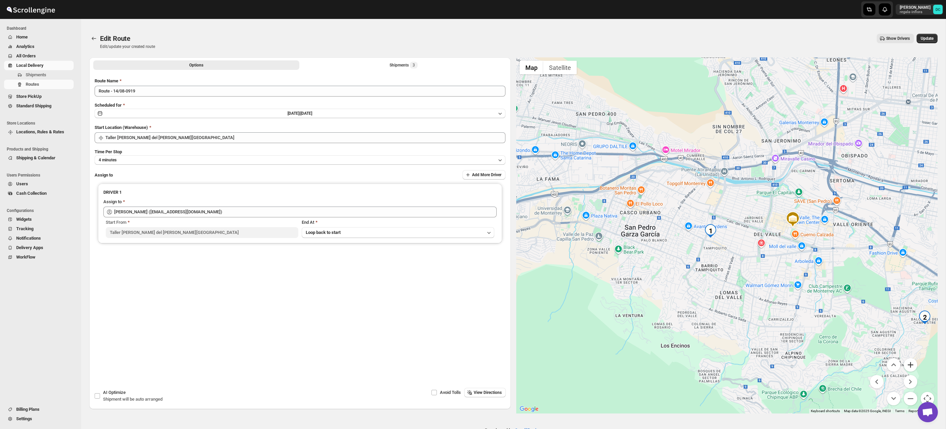
click at [913, 365] on button "Zoom in" at bounding box center [911, 365] width 14 height 14
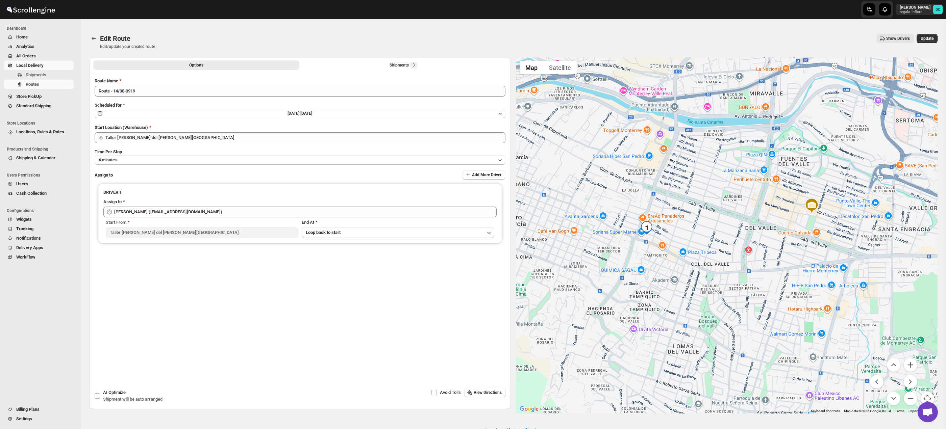
drag, startPoint x: 775, startPoint y: 243, endPoint x: 726, endPoint y: 237, distance: 49.3
click at [726, 237] on div at bounding box center [727, 235] width 422 height 356
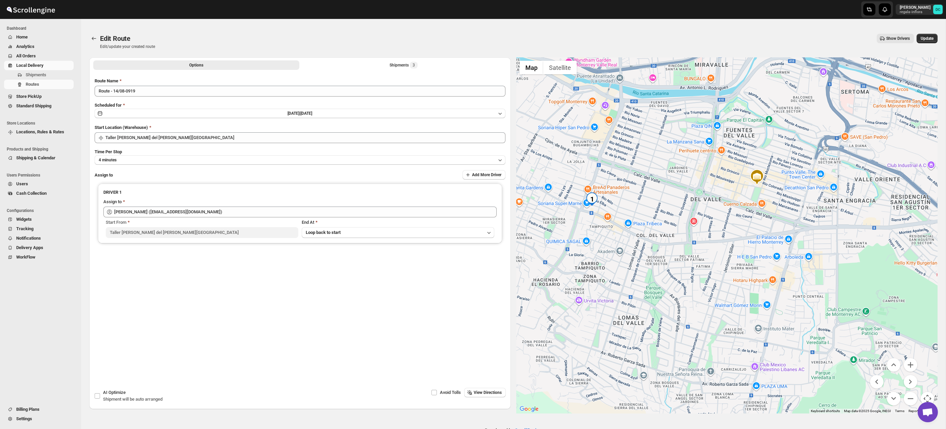
drag, startPoint x: 783, startPoint y: 277, endPoint x: 707, endPoint y: 234, distance: 87.3
click at [707, 234] on div at bounding box center [727, 235] width 422 height 356
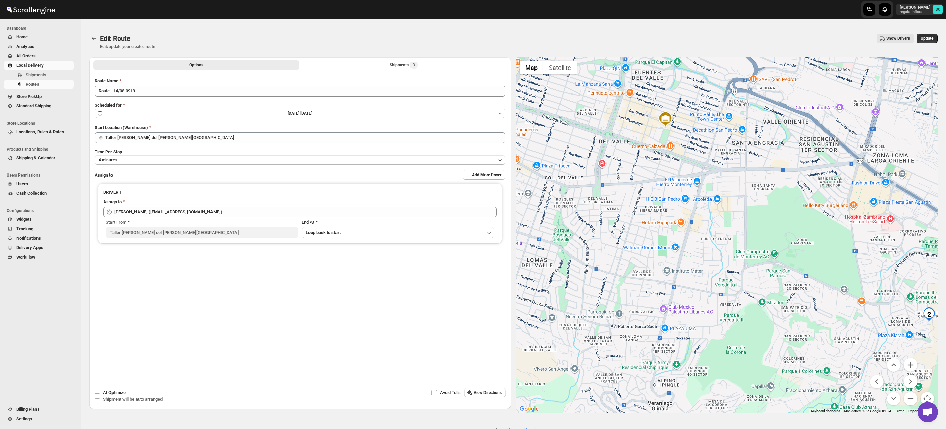
drag, startPoint x: 752, startPoint y: 268, endPoint x: 693, endPoint y: 230, distance: 70.8
click at [689, 227] on div at bounding box center [727, 235] width 422 height 356
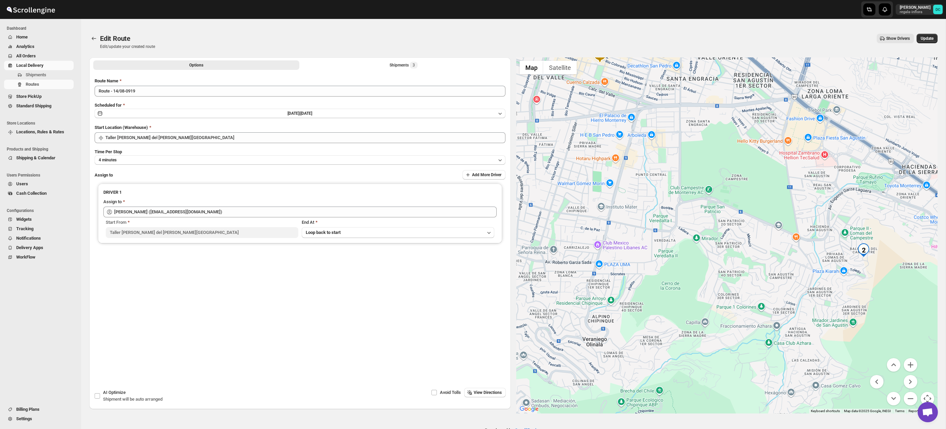
drag, startPoint x: 720, startPoint y: 243, endPoint x: 695, endPoint y: 218, distance: 34.6
click at [695, 218] on div at bounding box center [727, 235] width 422 height 356
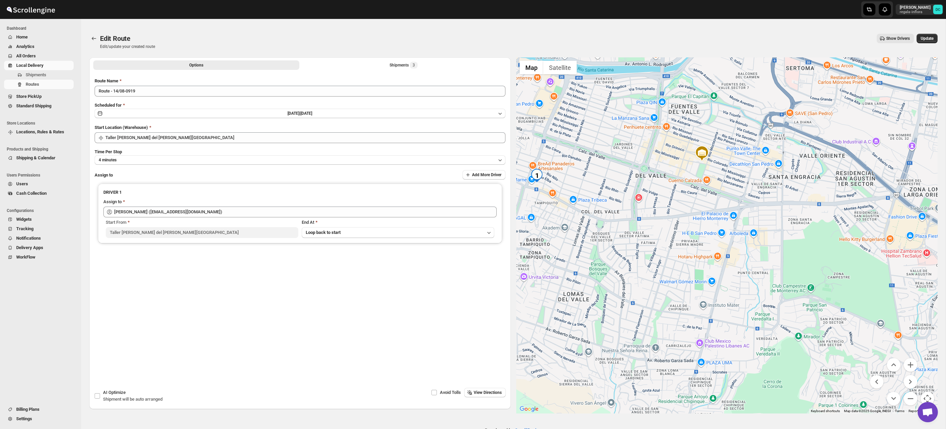
drag, startPoint x: 651, startPoint y: 187, endPoint x: 755, endPoint y: 286, distance: 143.4
click at [755, 286] on div at bounding box center [727, 235] width 422 height 356
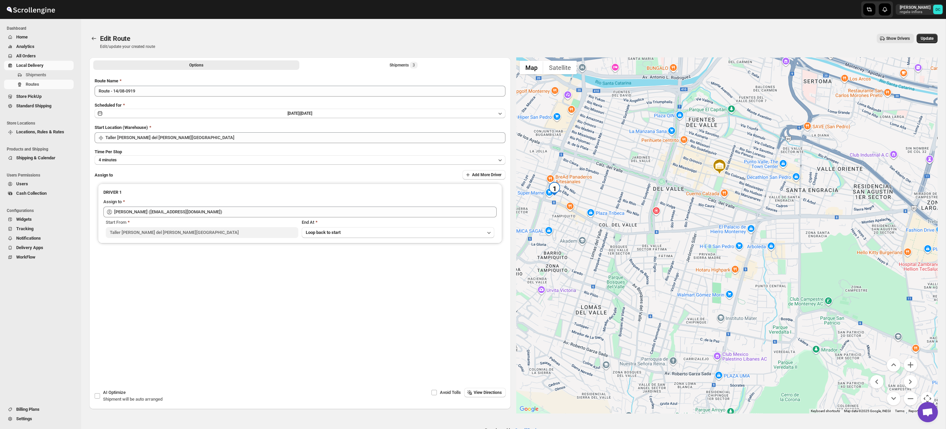
drag, startPoint x: 644, startPoint y: 210, endPoint x: 706, endPoint y: 254, distance: 75.7
click at [706, 254] on div at bounding box center [727, 235] width 422 height 356
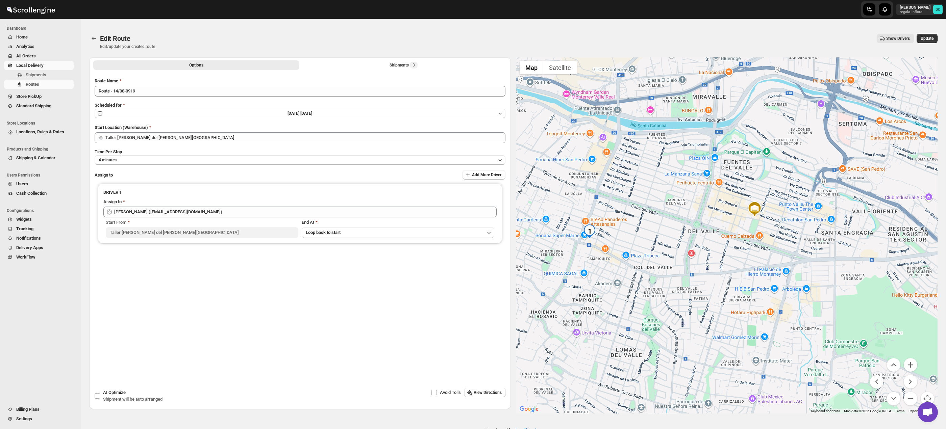
drag, startPoint x: 738, startPoint y: 250, endPoint x: 728, endPoint y: 264, distance: 17.0
click at [728, 264] on div at bounding box center [727, 235] width 422 height 356
click at [913, 400] on button "Zoom out" at bounding box center [911, 399] width 14 height 14
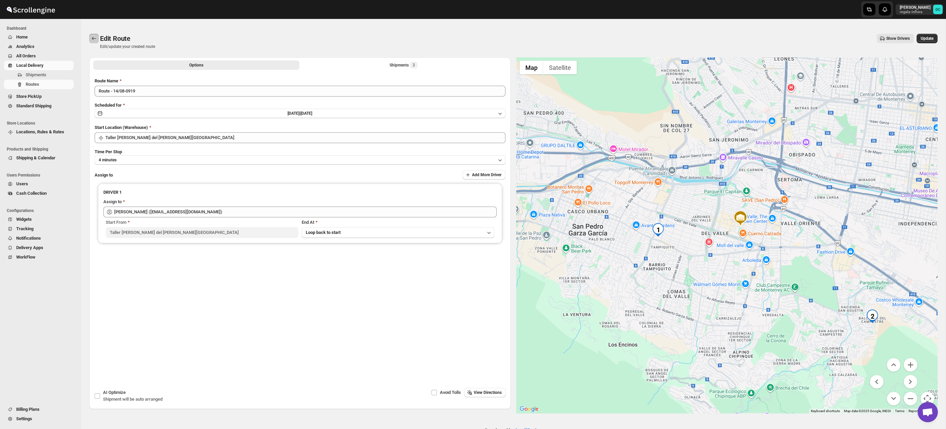
click at [90, 36] on button "Routes" at bounding box center [93, 38] width 9 height 9
